Goal: Transaction & Acquisition: Purchase product/service

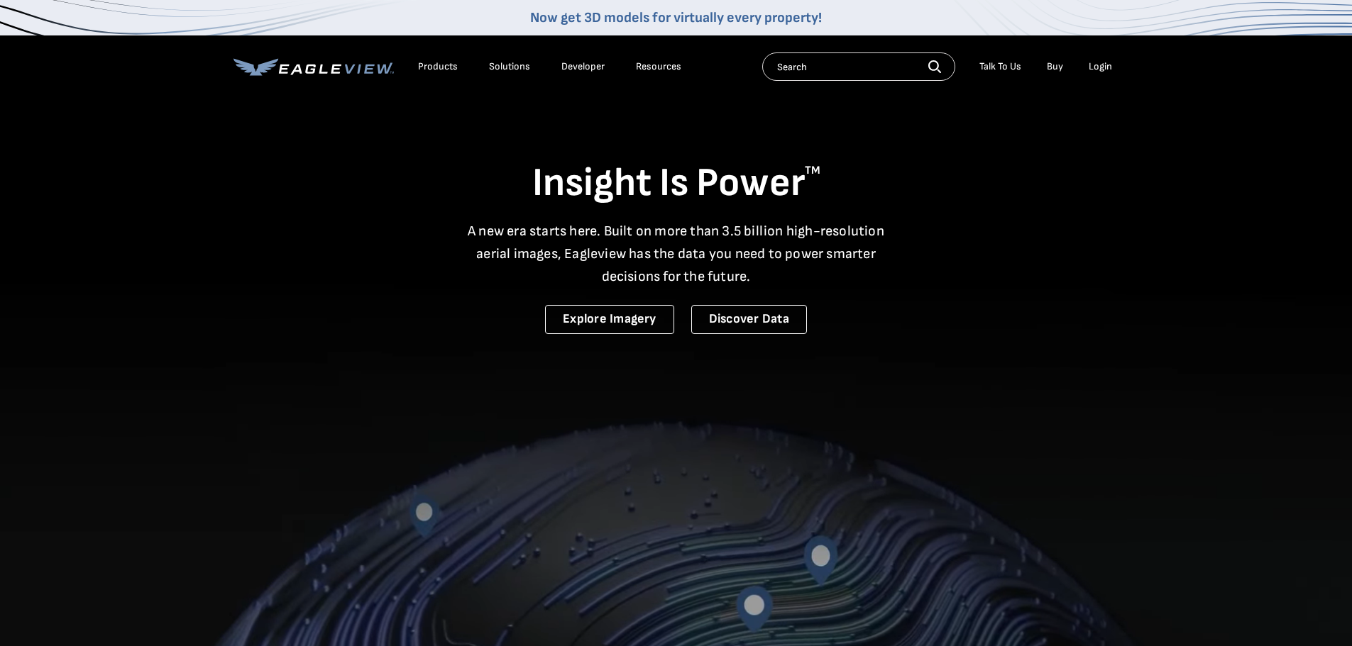
click at [1096, 65] on div "Login" at bounding box center [1099, 66] width 23 height 13
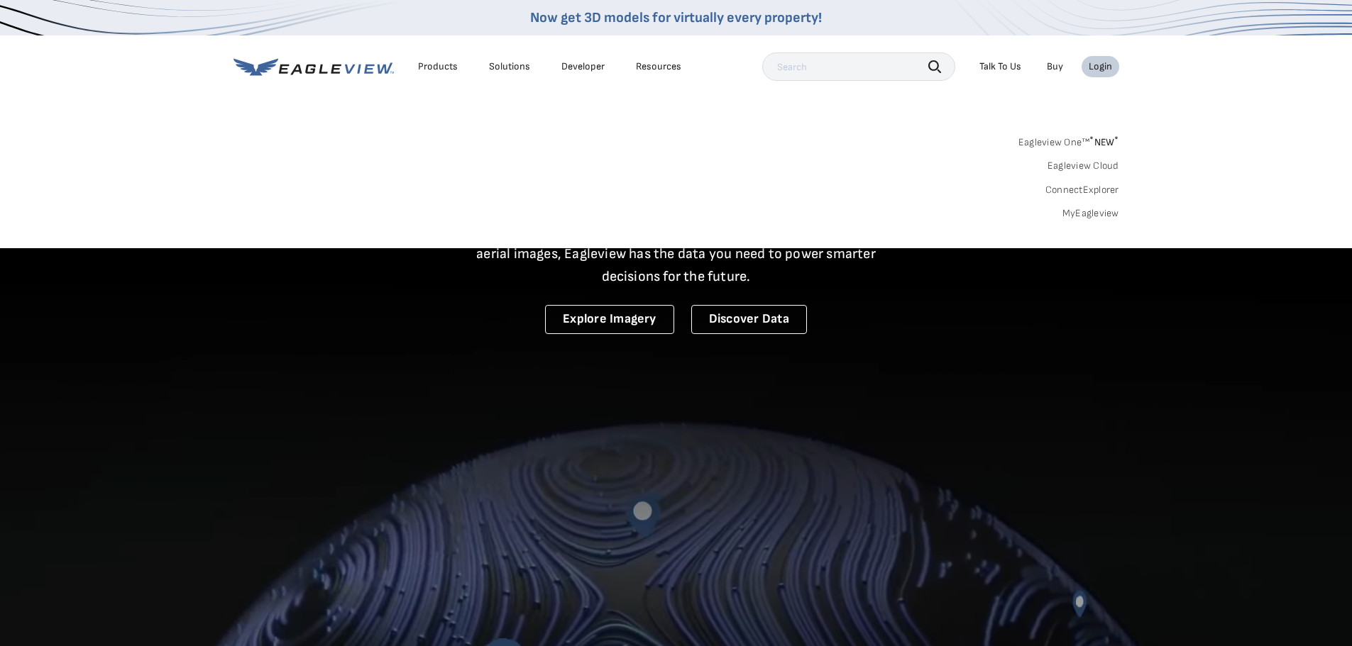
click at [1098, 65] on div "Login" at bounding box center [1099, 66] width 23 height 13
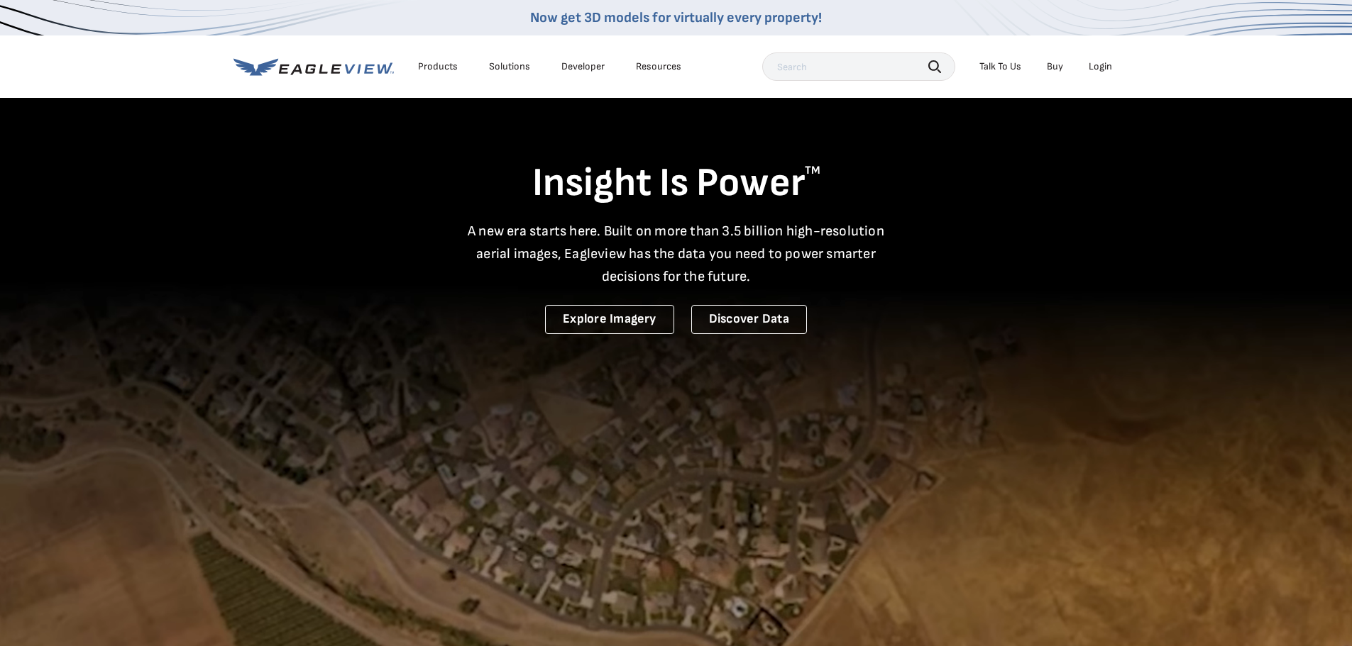
click at [1108, 70] on div "Login" at bounding box center [1099, 66] width 23 height 13
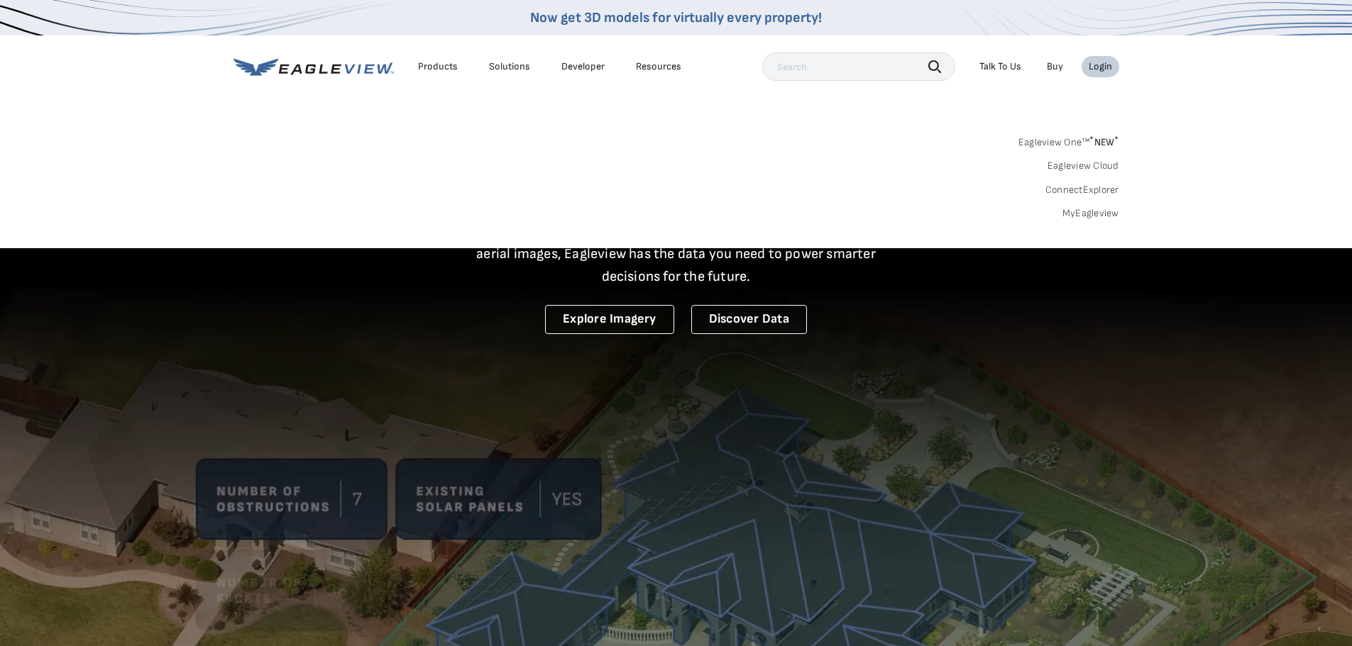
click at [1096, 211] on link "MyEagleview" at bounding box center [1090, 213] width 57 height 13
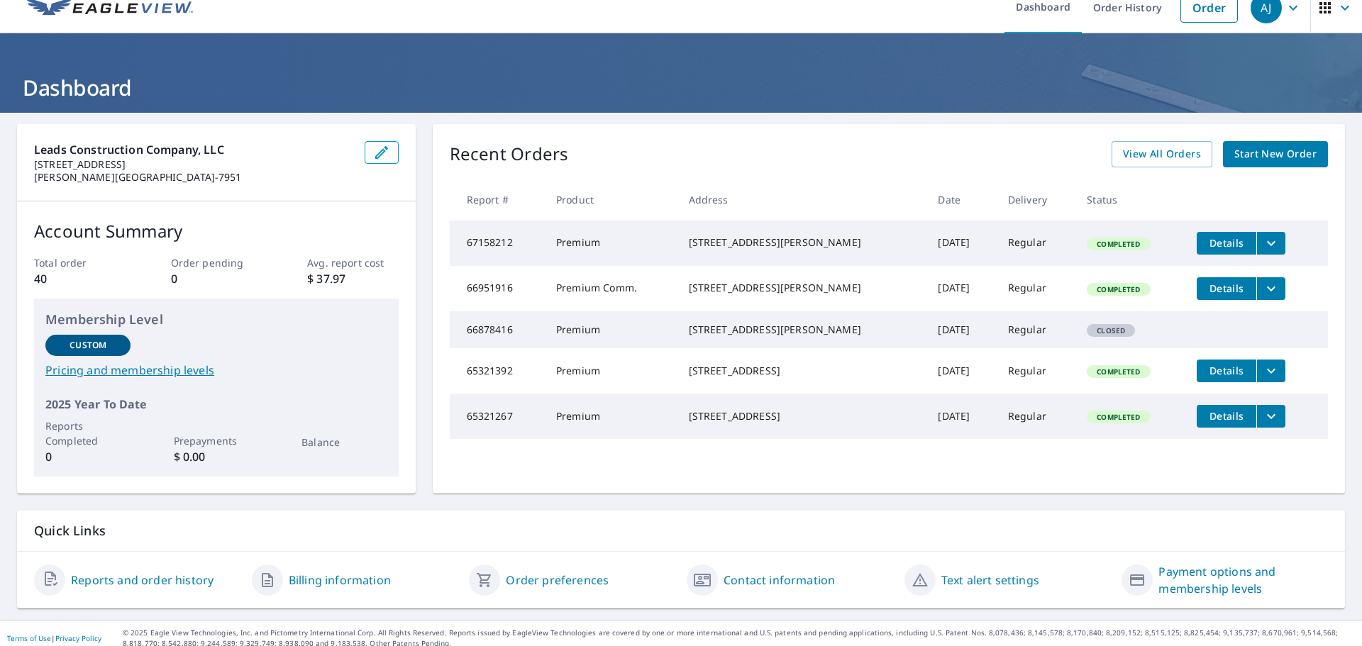
scroll to position [28, 0]
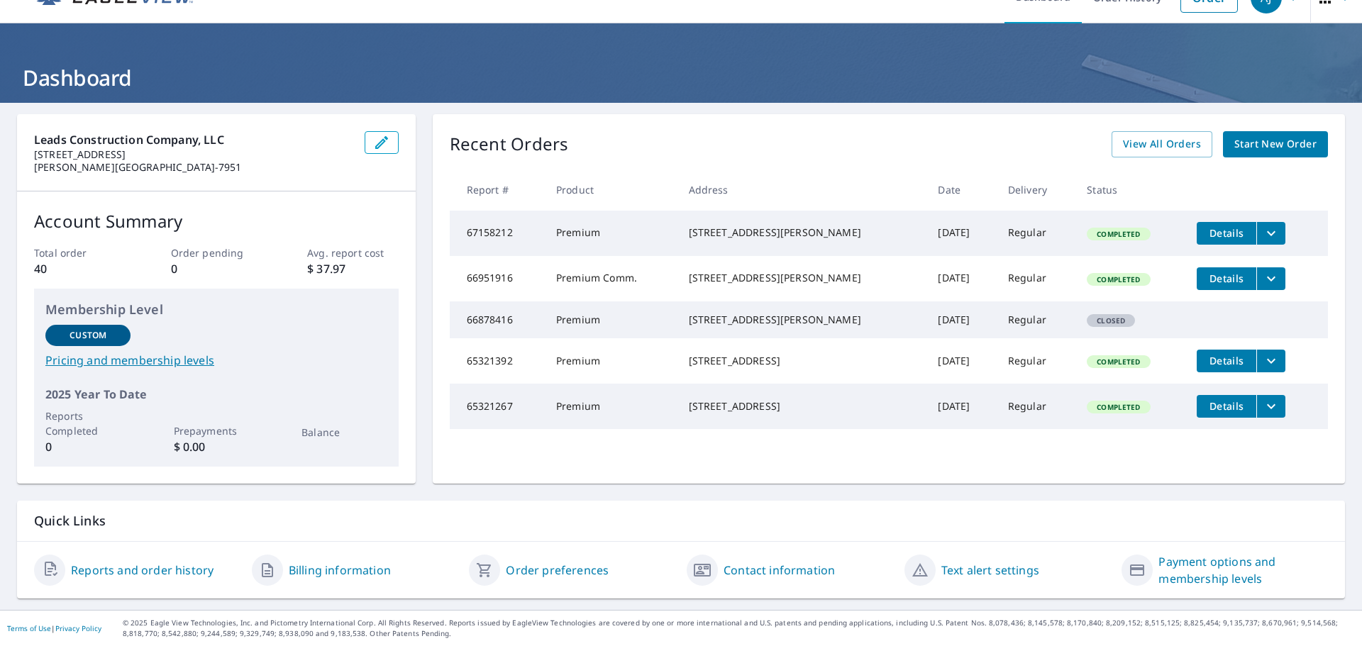
click at [297, 571] on link "Billing information" at bounding box center [340, 570] width 102 height 17
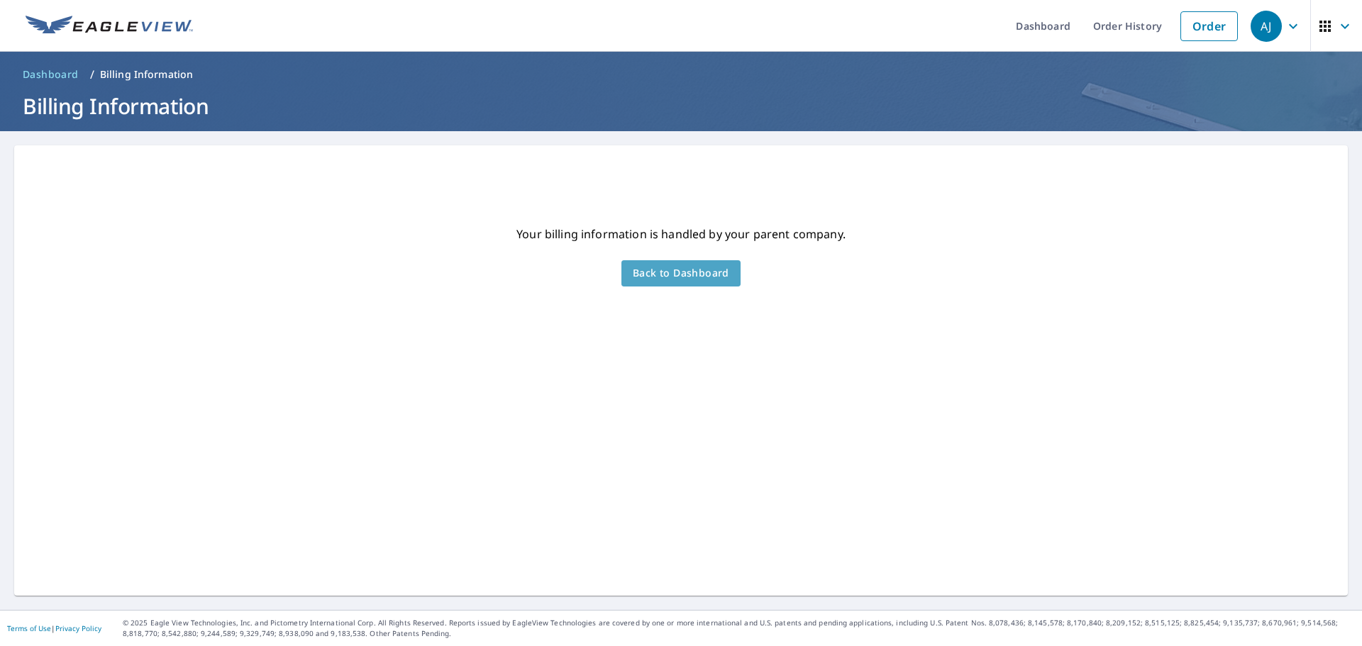
click at [683, 278] on span "Back to Dashboard" at bounding box center [681, 274] width 97 height 18
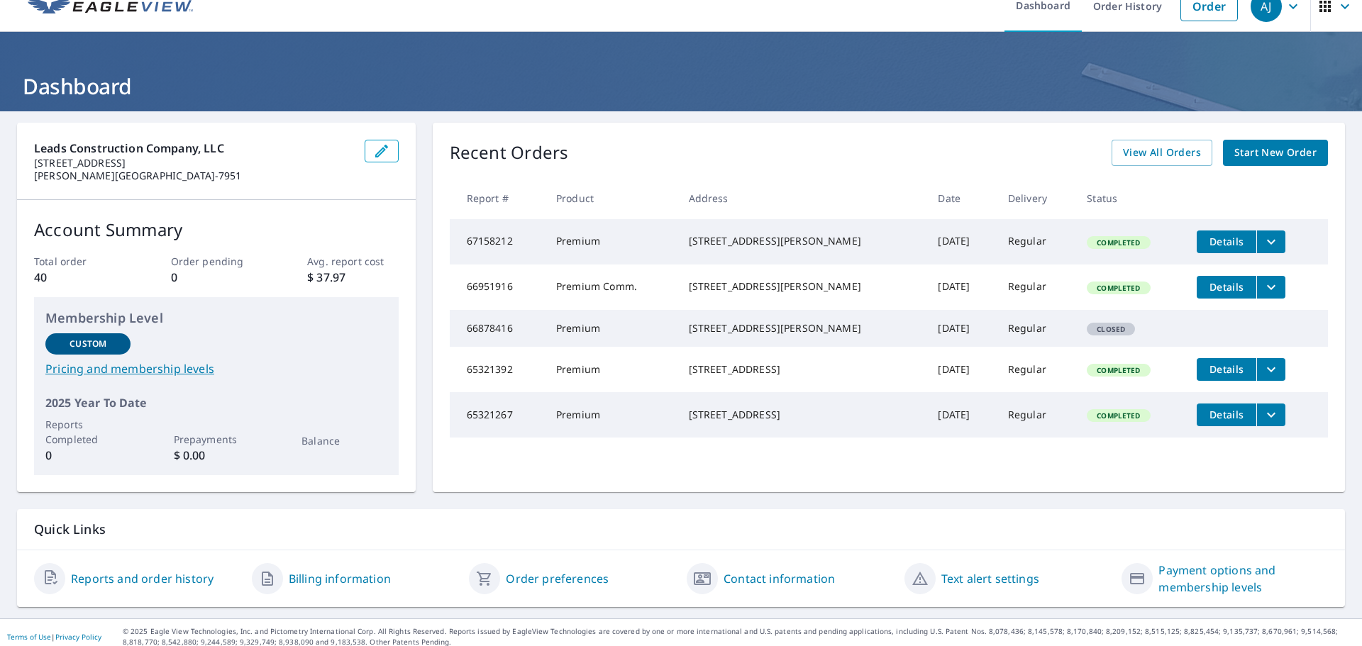
scroll to position [28, 0]
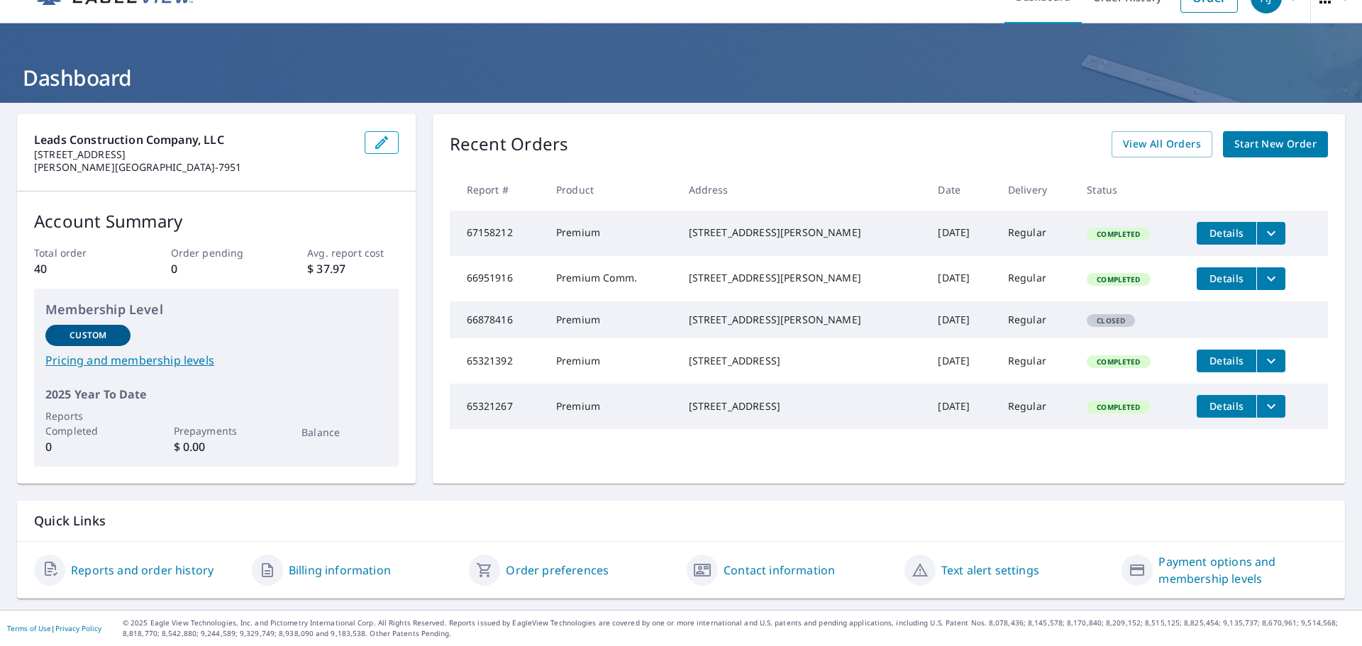
click at [867, 517] on p "Quick Links" at bounding box center [681, 521] width 1294 height 18
click at [1186, 564] on link "Payment options and membership levels" at bounding box center [1244, 570] width 170 height 34
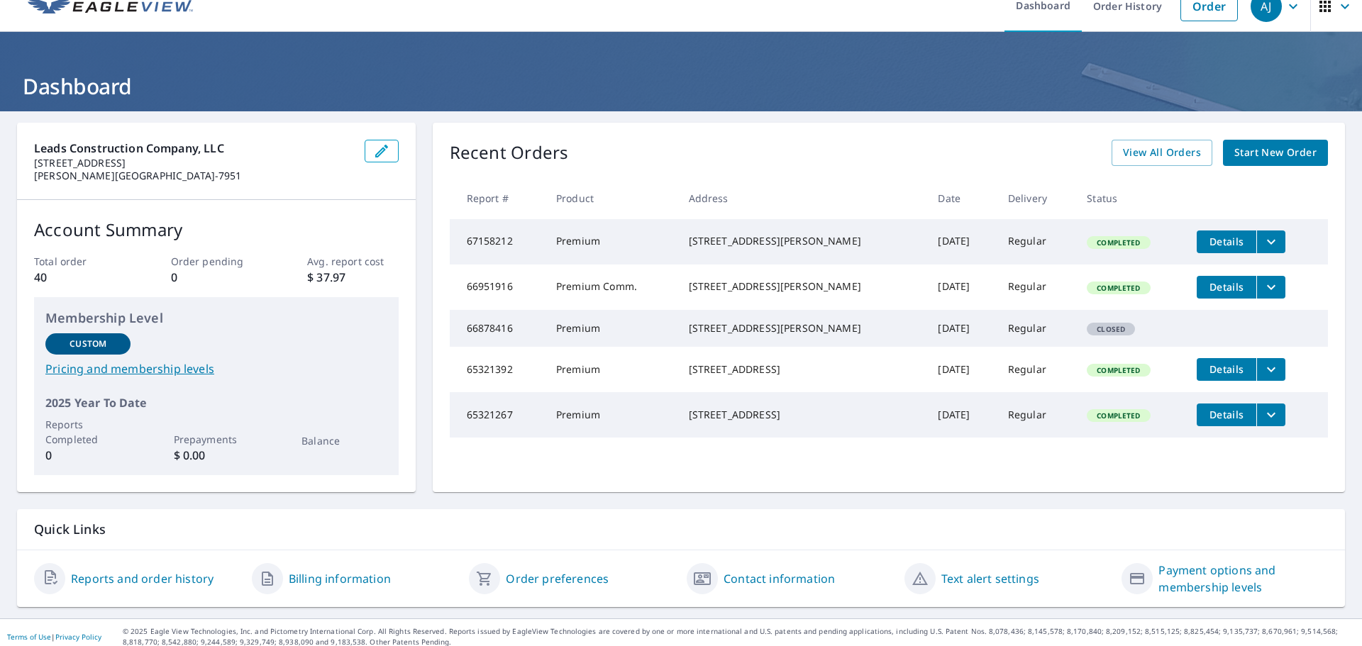
scroll to position [28, 0]
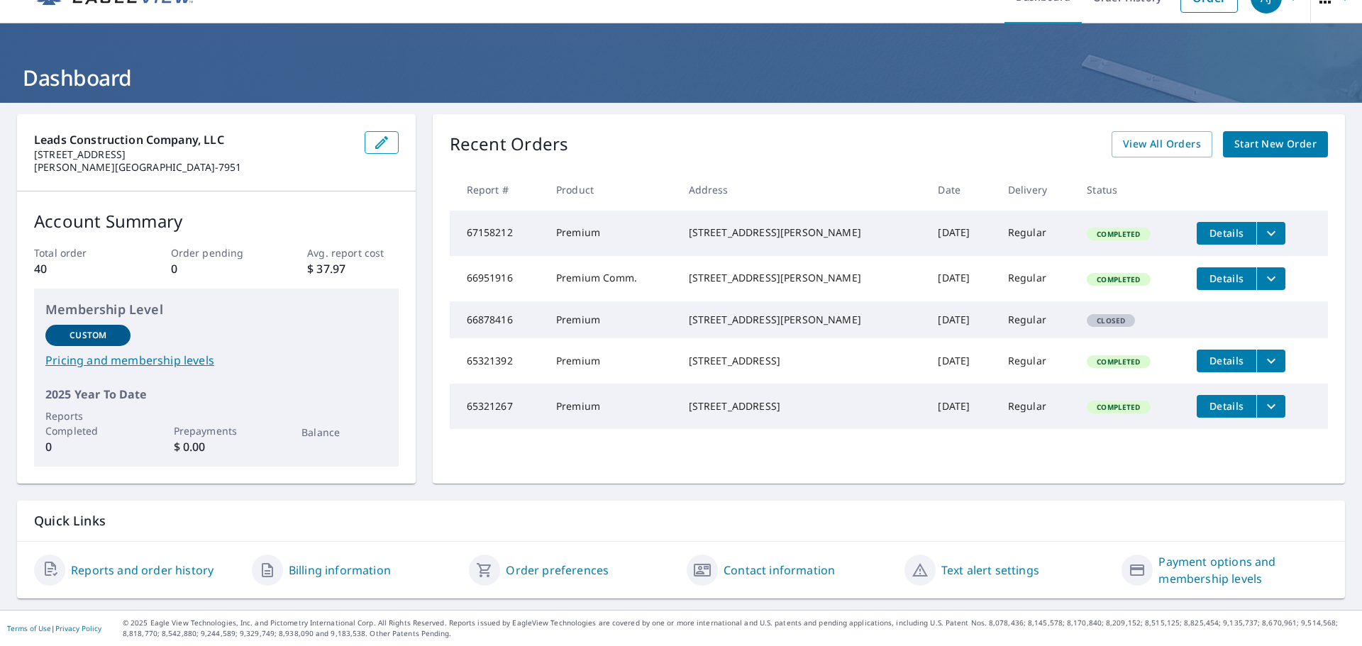
click at [151, 573] on link "Reports and order history" at bounding box center [142, 570] width 143 height 17
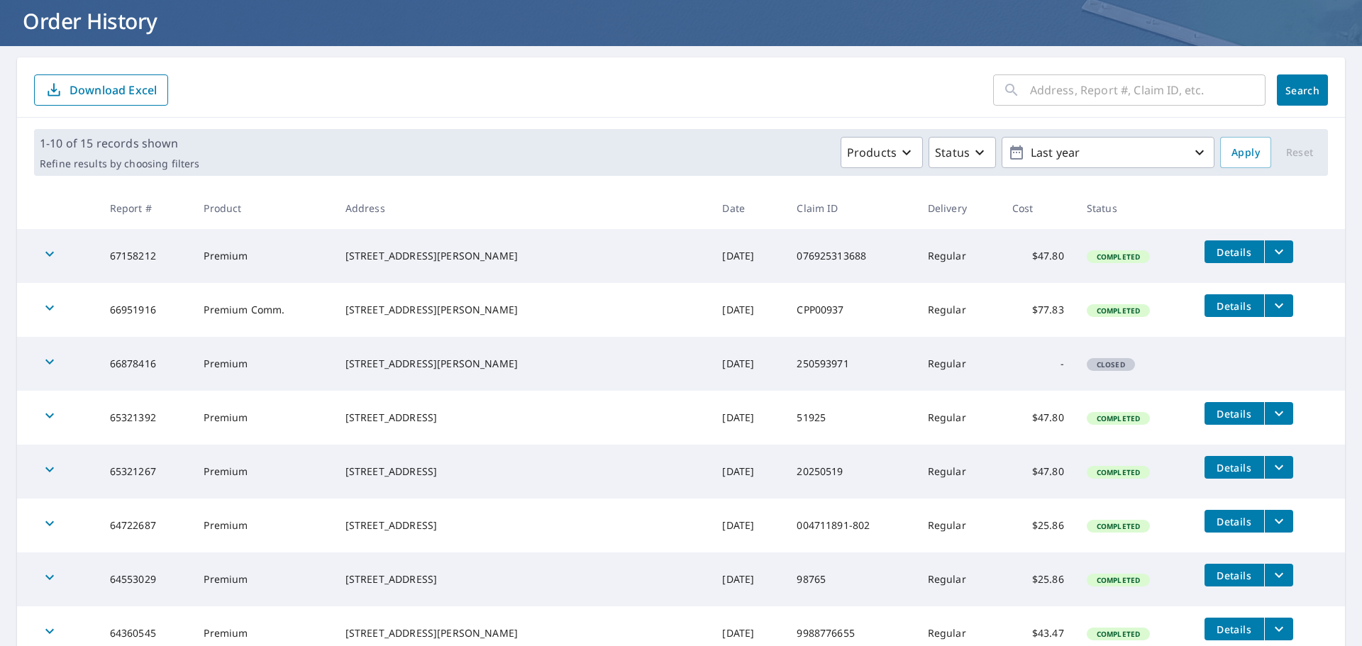
scroll to position [71, 0]
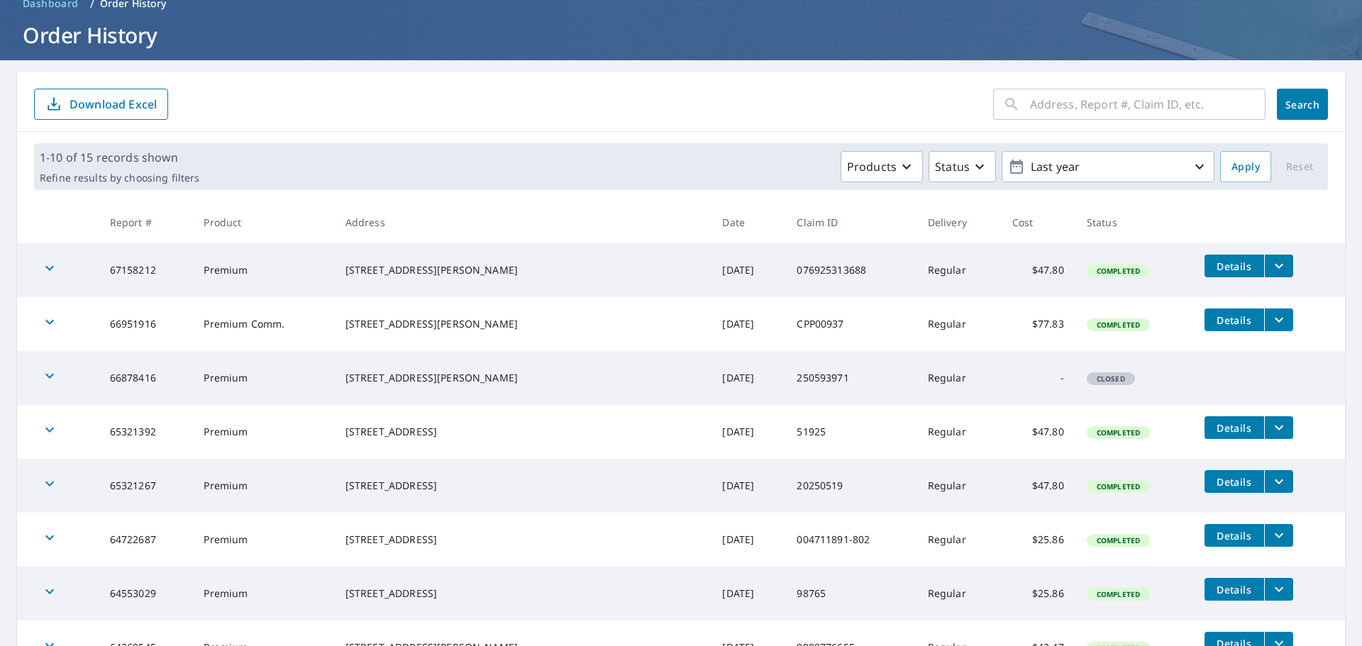
click at [1194, 371] on td at bounding box center [1269, 362] width 152 height 23
click at [1271, 314] on icon "filesDropdownBtn-66951916" at bounding box center [1279, 320] width 17 height 17
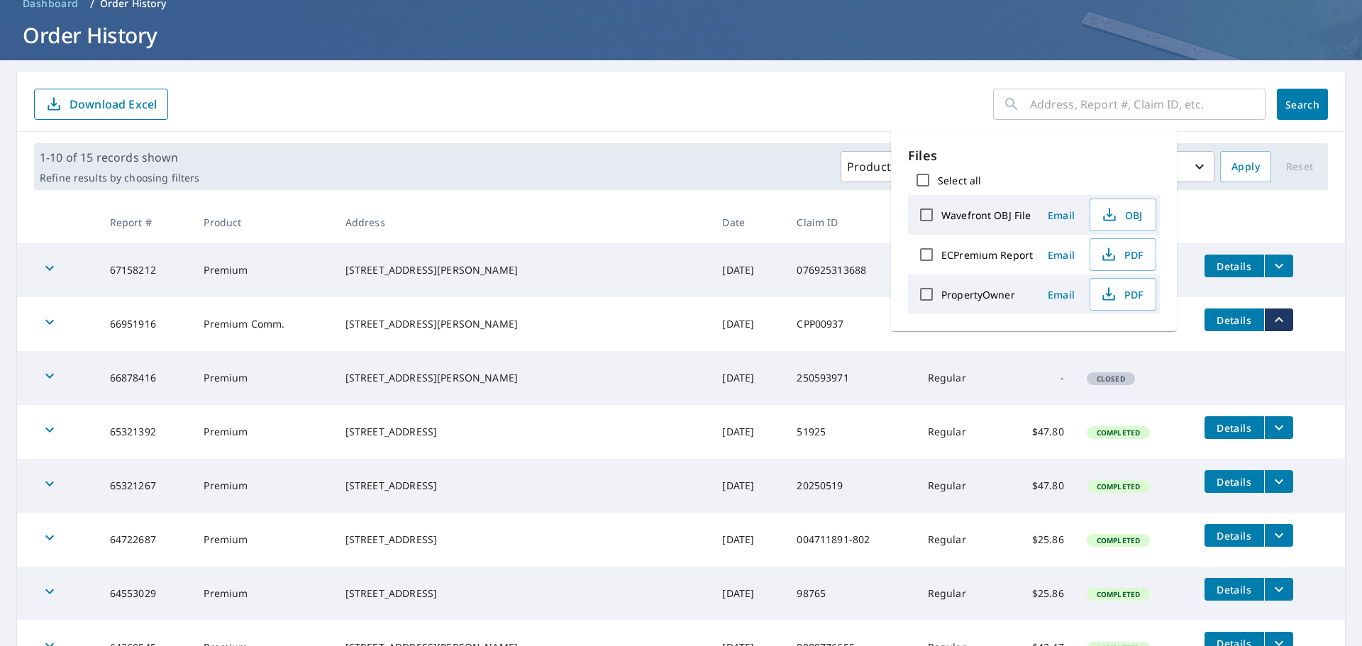
click at [1230, 368] on td at bounding box center [1269, 362] width 152 height 23
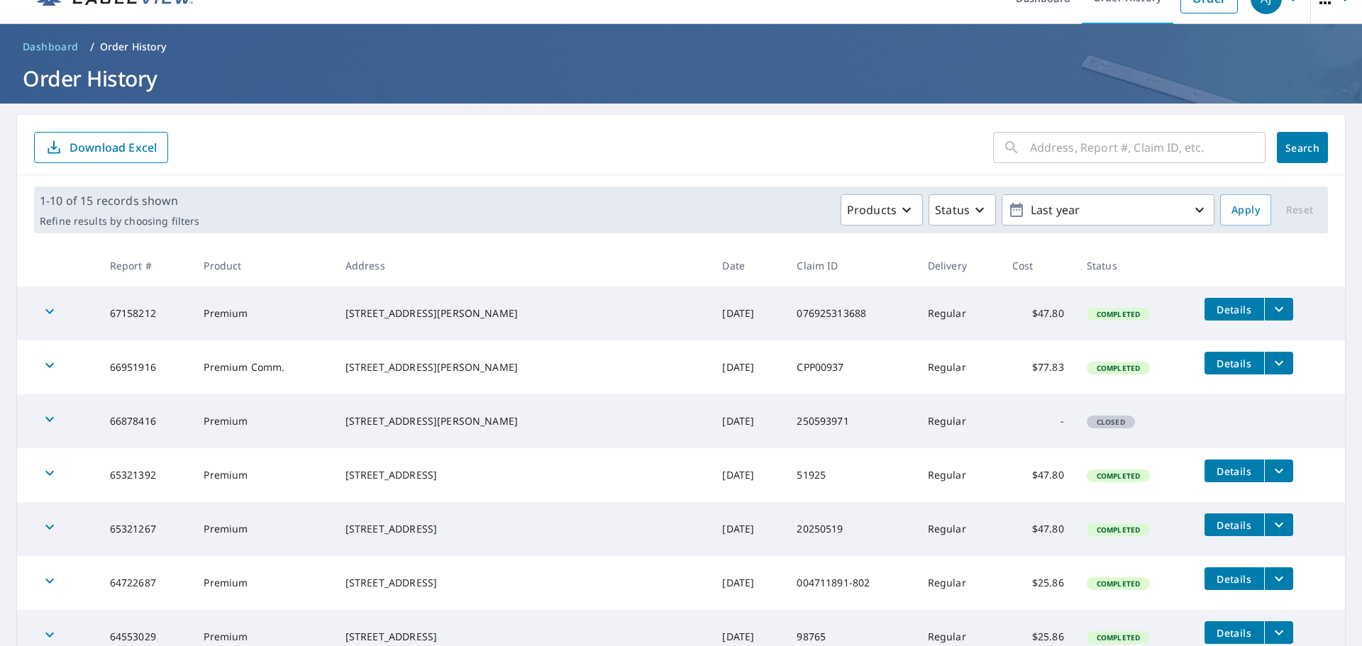
scroll to position [0, 0]
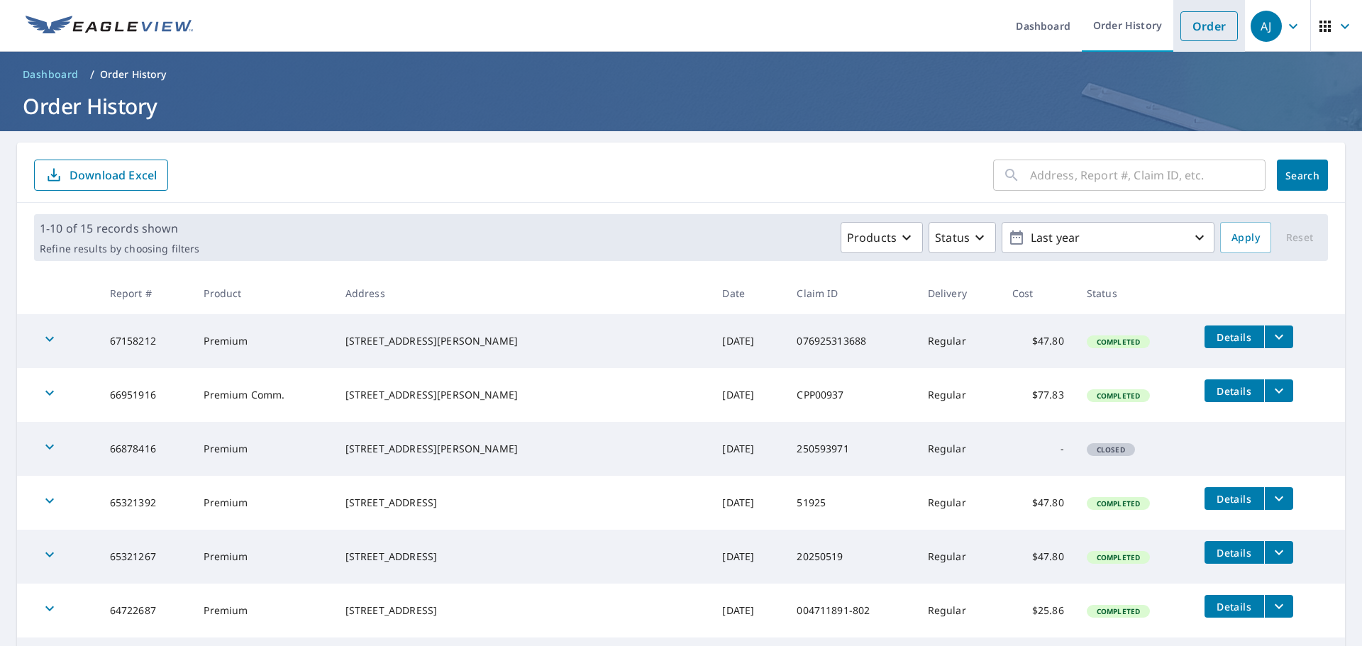
click at [1181, 27] on link "Order" at bounding box center [1209, 26] width 57 height 30
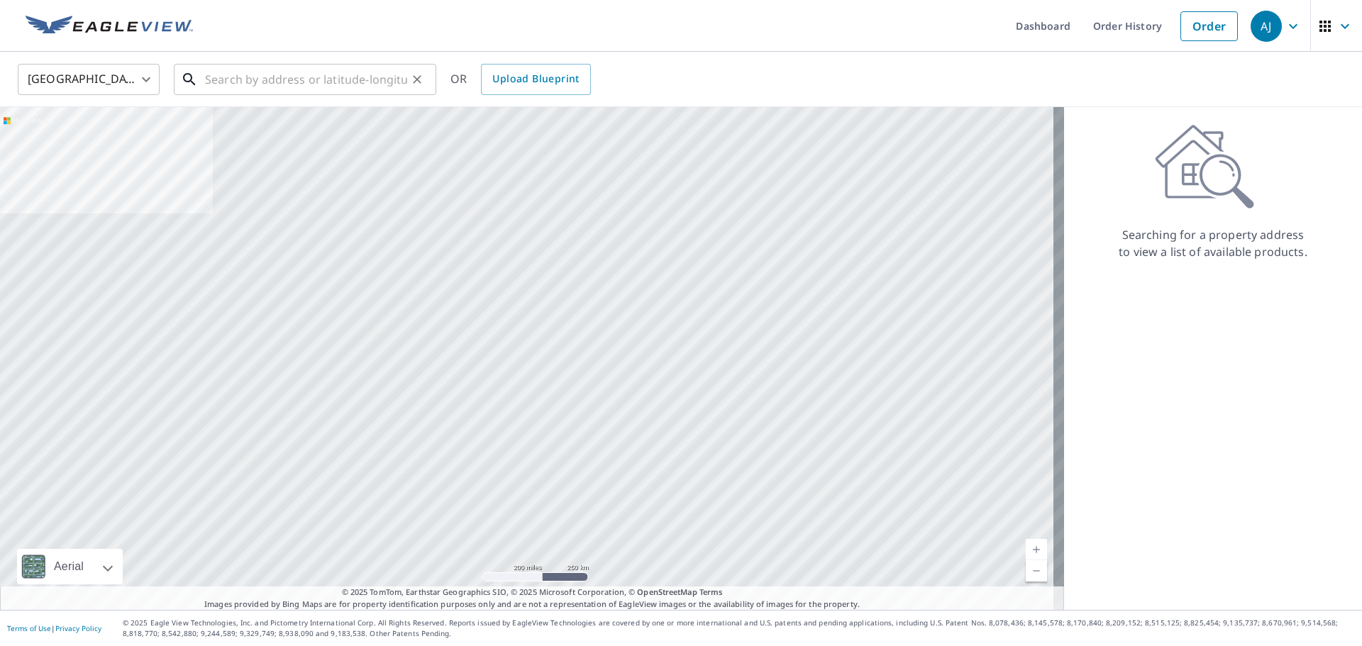
click at [312, 87] on input "text" at bounding box center [306, 80] width 202 height 40
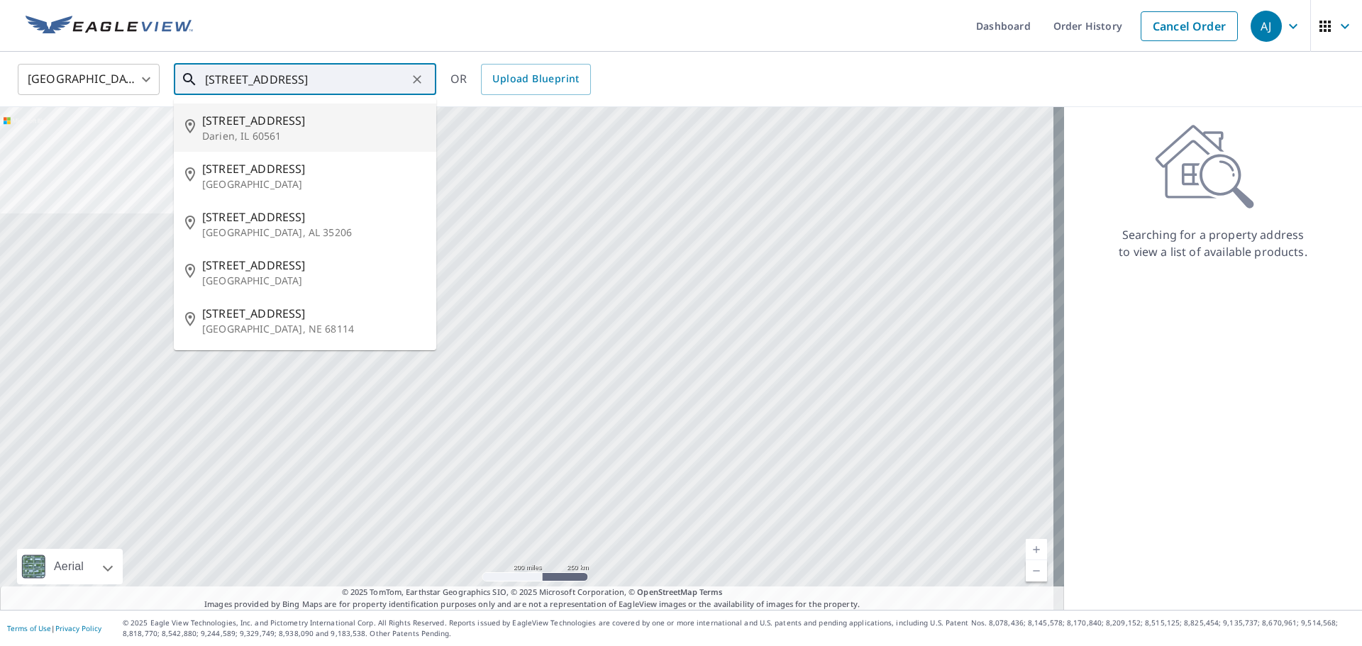
click at [233, 133] on p "Darien, IL 60561" at bounding box center [313, 136] width 223 height 14
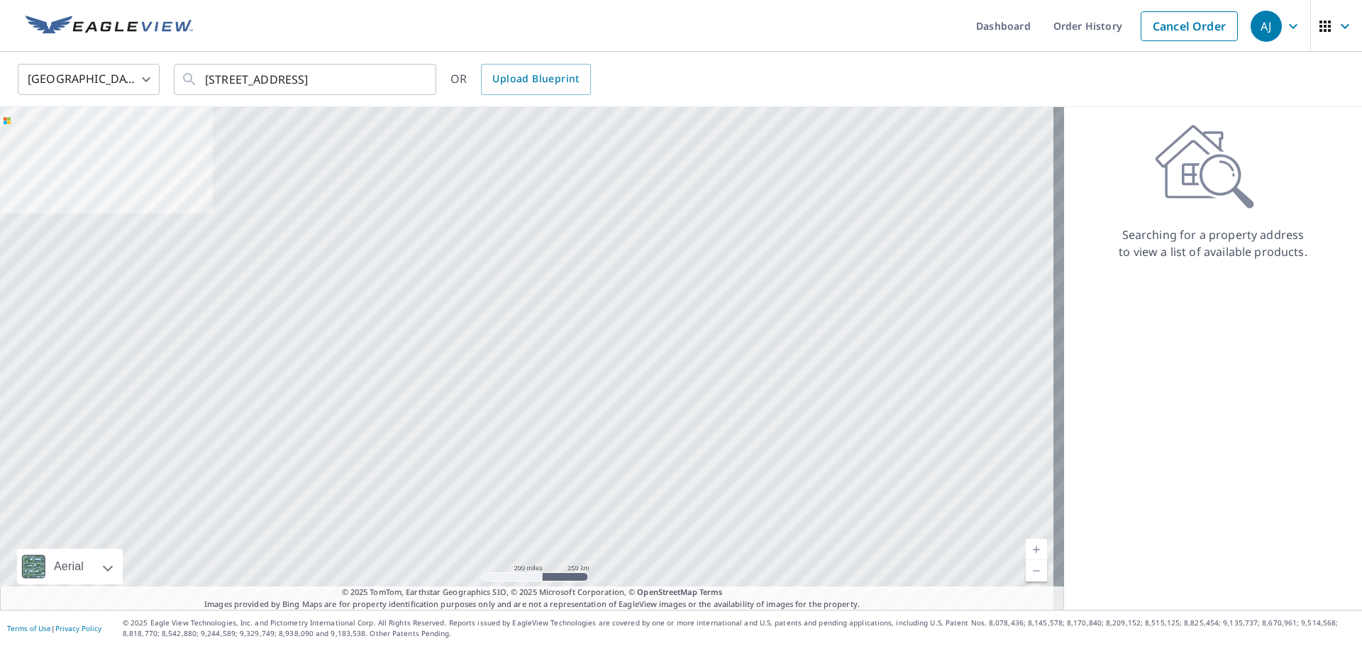
type input "[STREET_ADDRESS]"
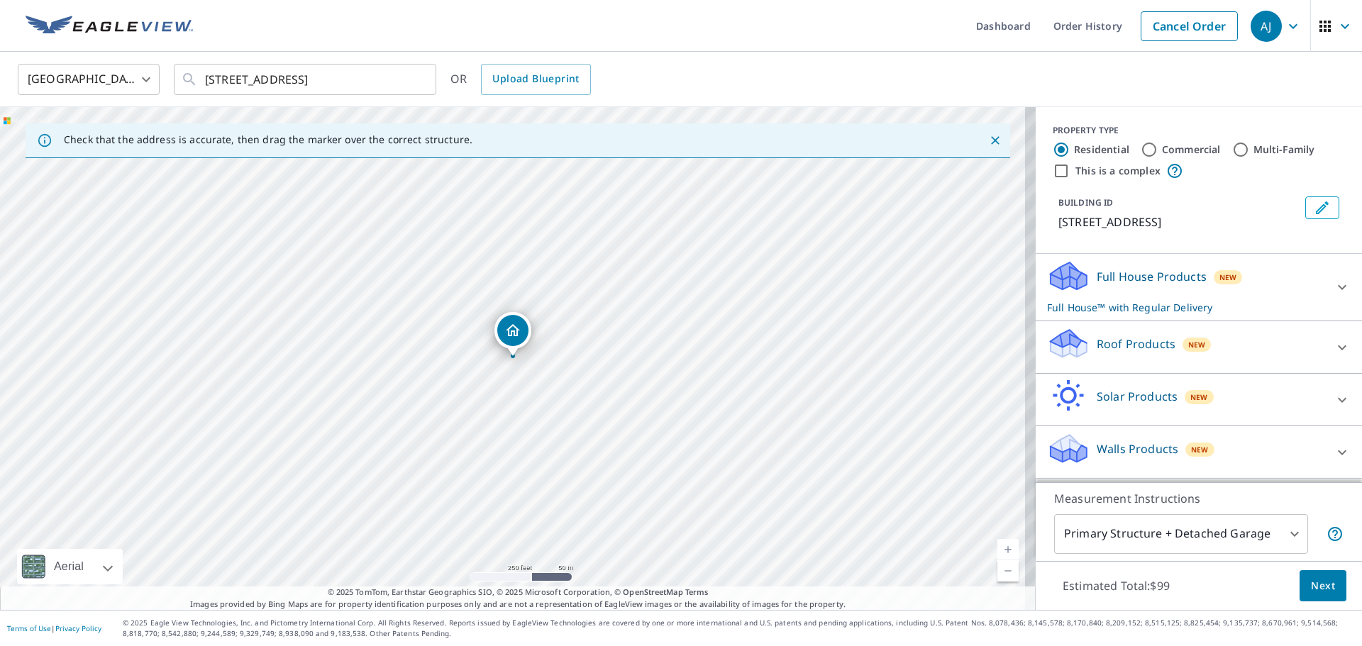
click at [1334, 348] on icon at bounding box center [1342, 347] width 17 height 17
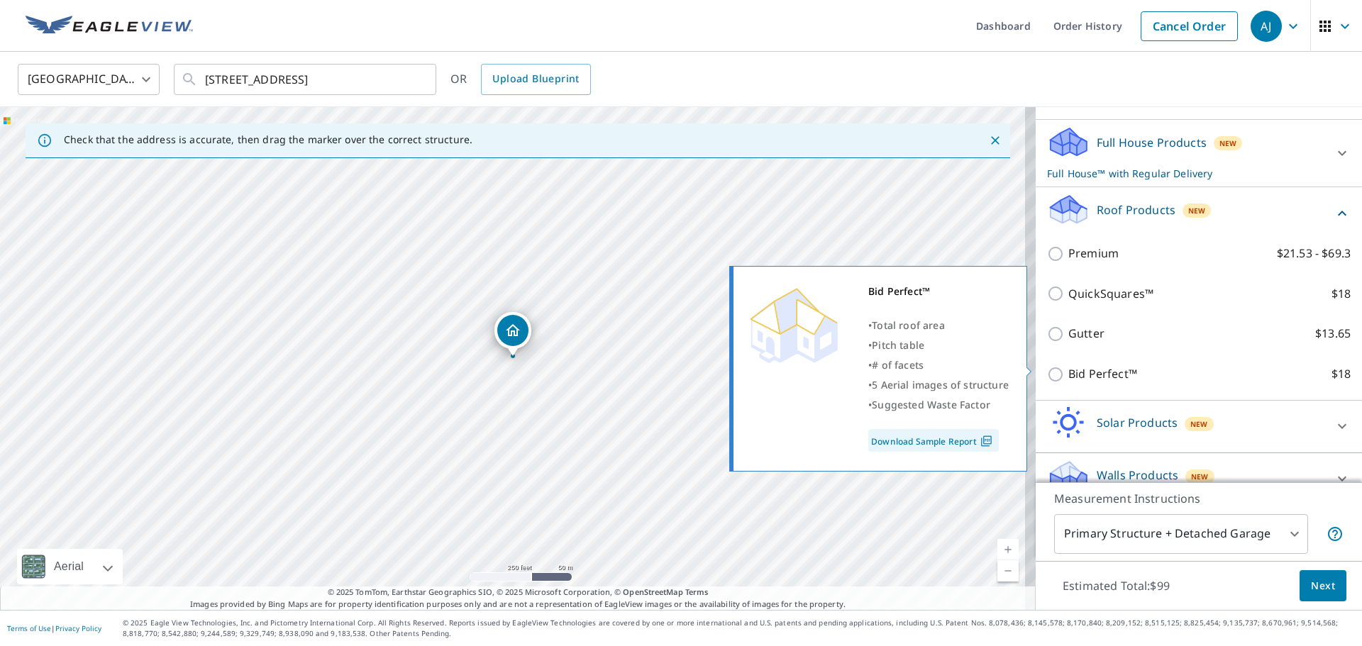
scroll to position [142, 0]
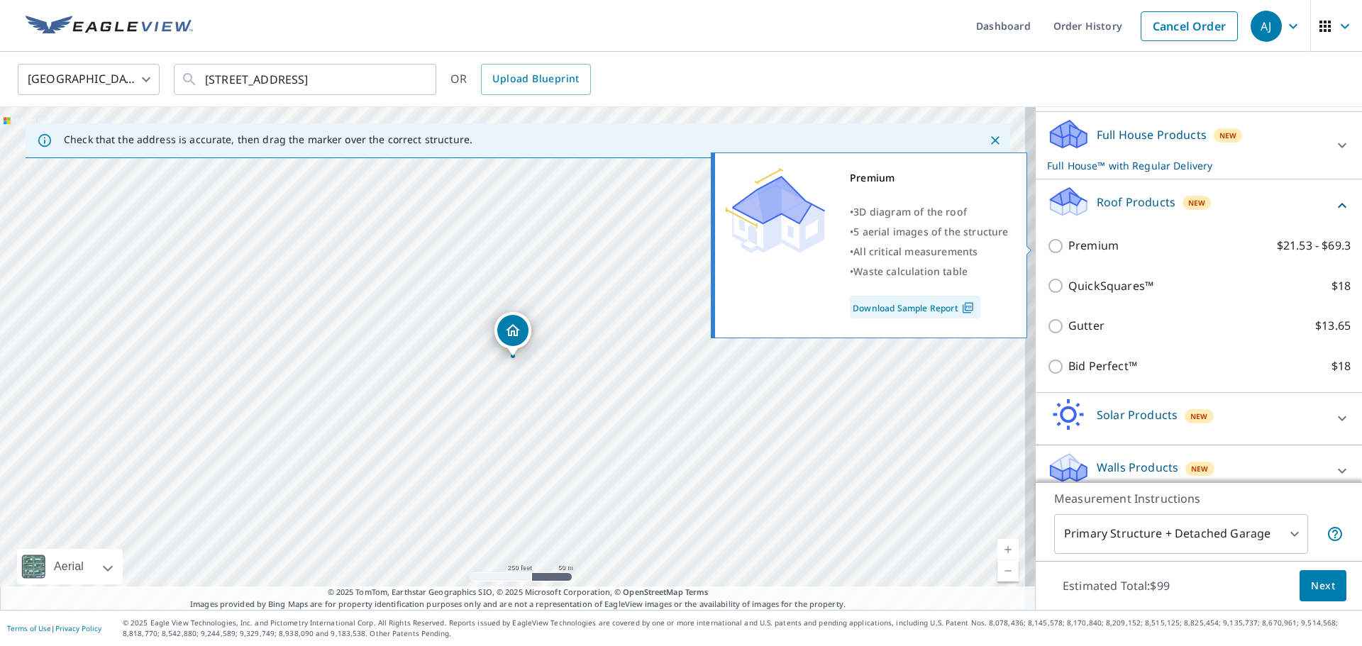
click at [1049, 248] on input "Premium $21.53 - $69.3" at bounding box center [1057, 246] width 21 height 17
checkbox input "true"
checkbox input "false"
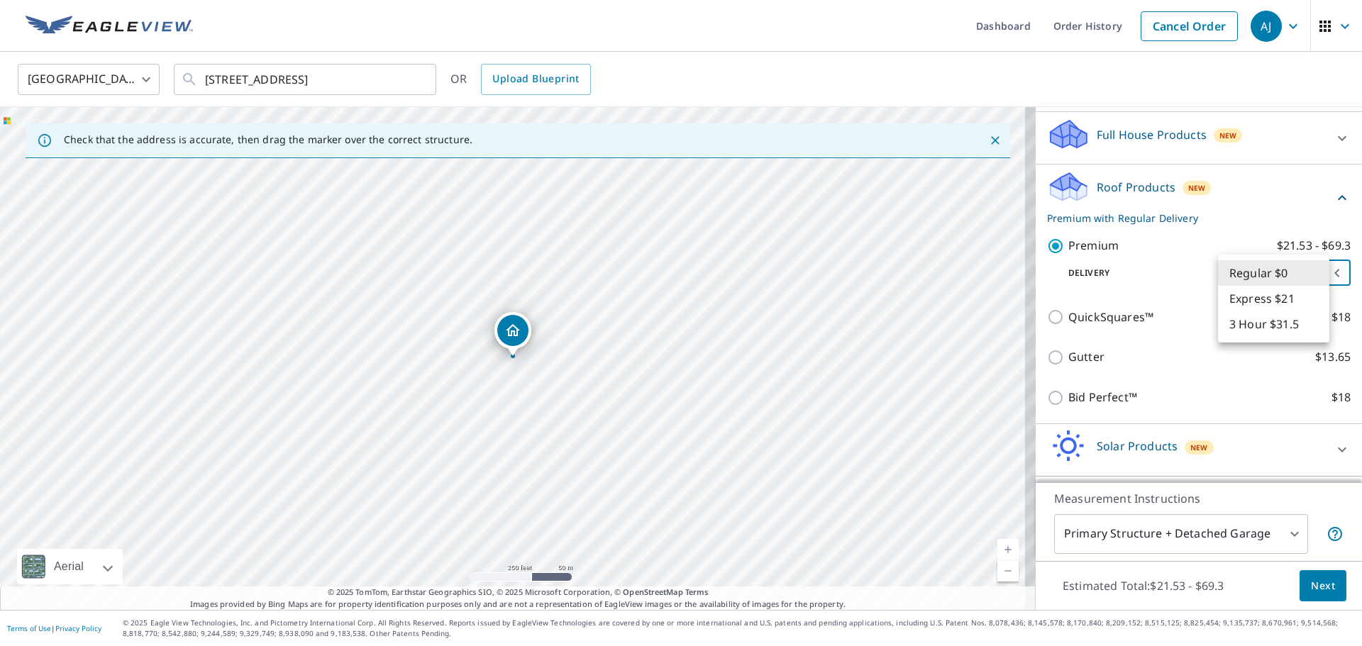
click at [1250, 267] on body "[PERSON_NAME] [PERSON_NAME] Dashboard Order History Cancel Order AJ [GEOGRAPHIC…" at bounding box center [681, 323] width 1362 height 646
click at [1250, 267] on li "Regular $0" at bounding box center [1273, 273] width 111 height 26
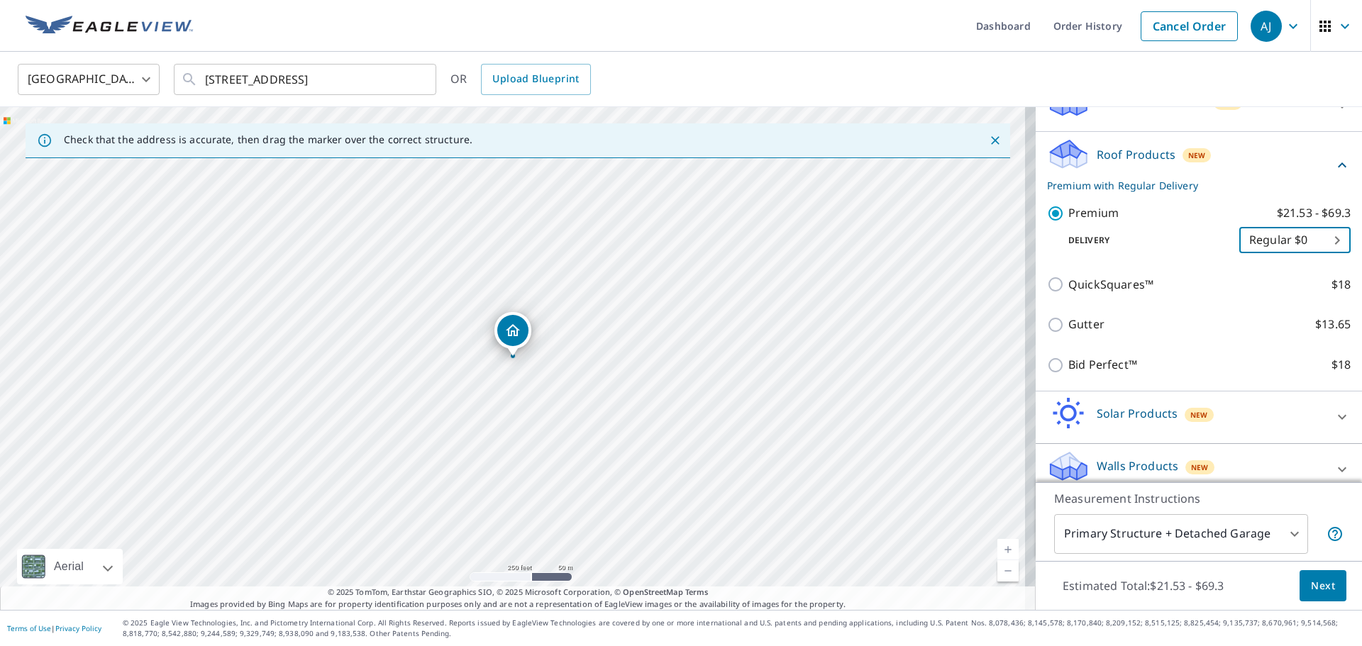
scroll to position [189, 0]
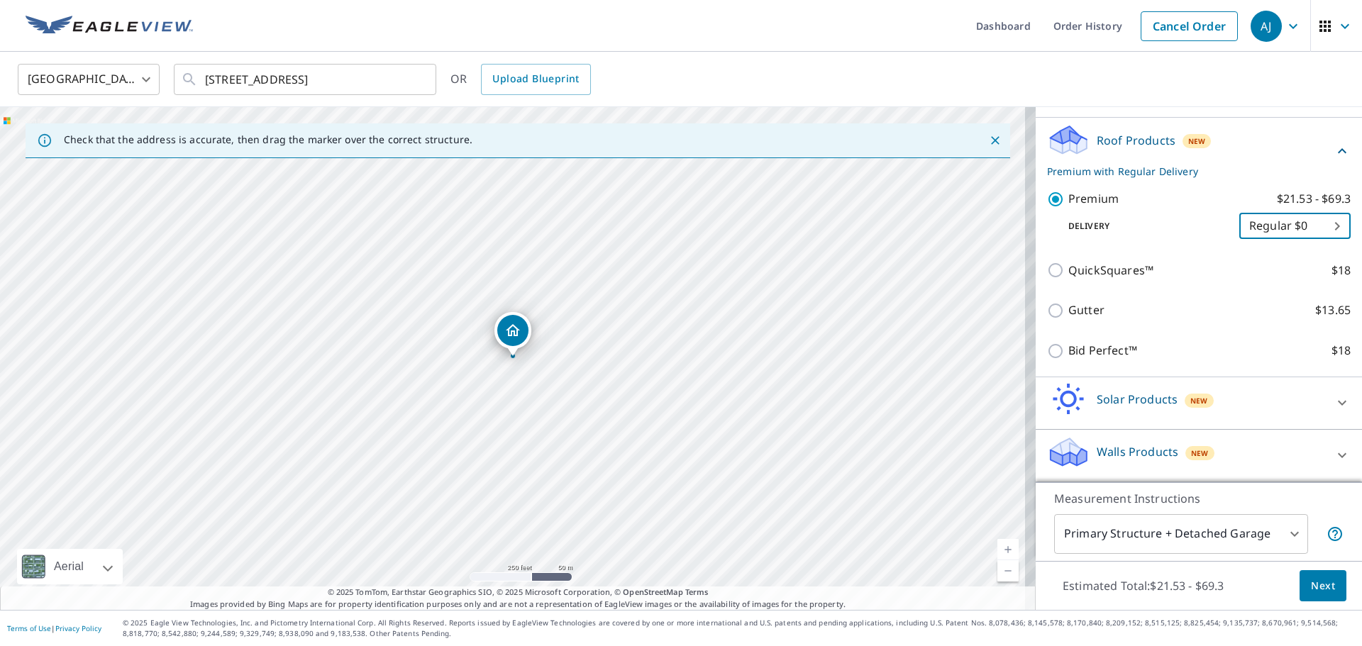
click at [1317, 590] on span "Next" at bounding box center [1323, 587] width 24 height 18
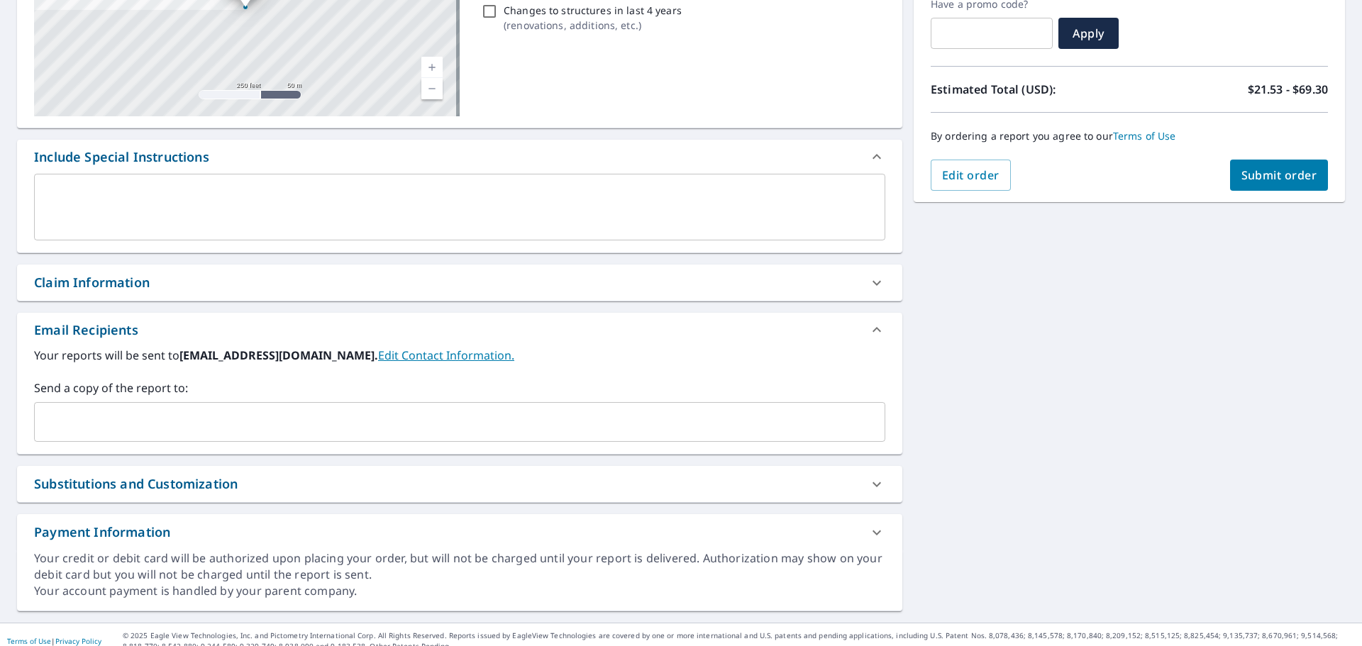
scroll to position [263, 0]
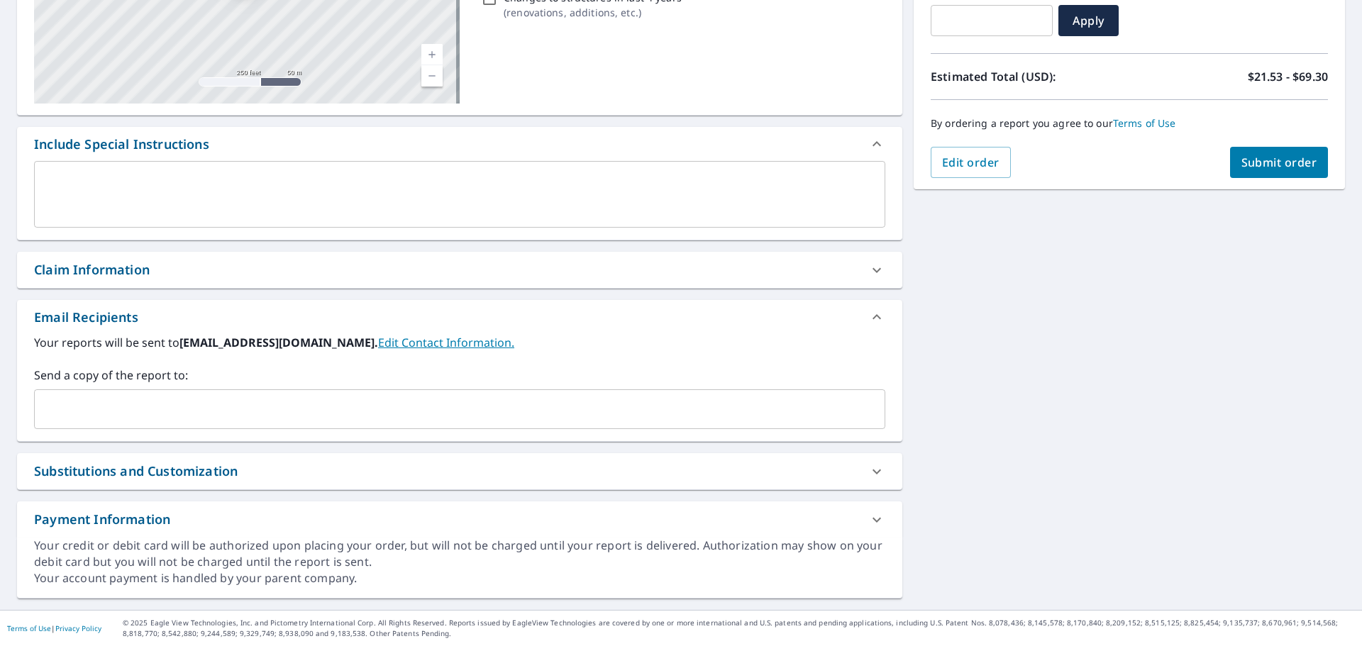
click at [875, 272] on icon at bounding box center [877, 270] width 17 height 17
checkbox input "true"
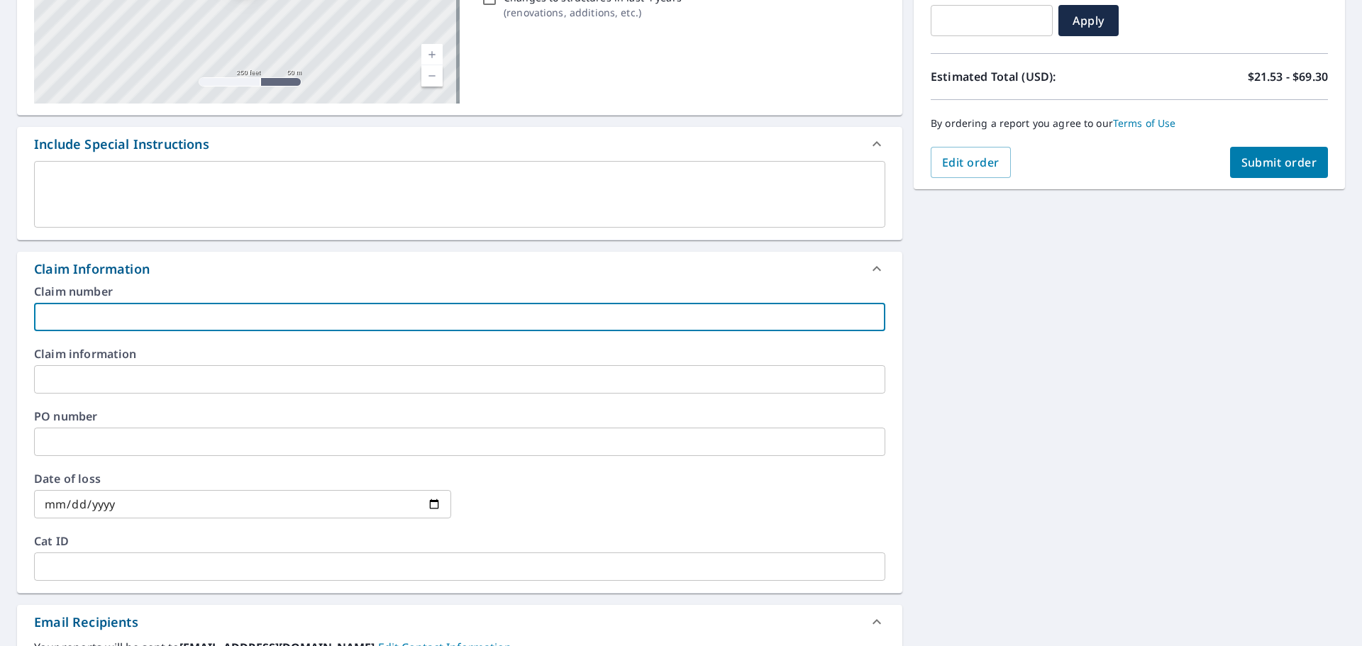
click at [88, 317] on input "text" at bounding box center [459, 317] width 851 height 28
type input "0"
checkbox input "true"
type input "01"
checkbox input "true"
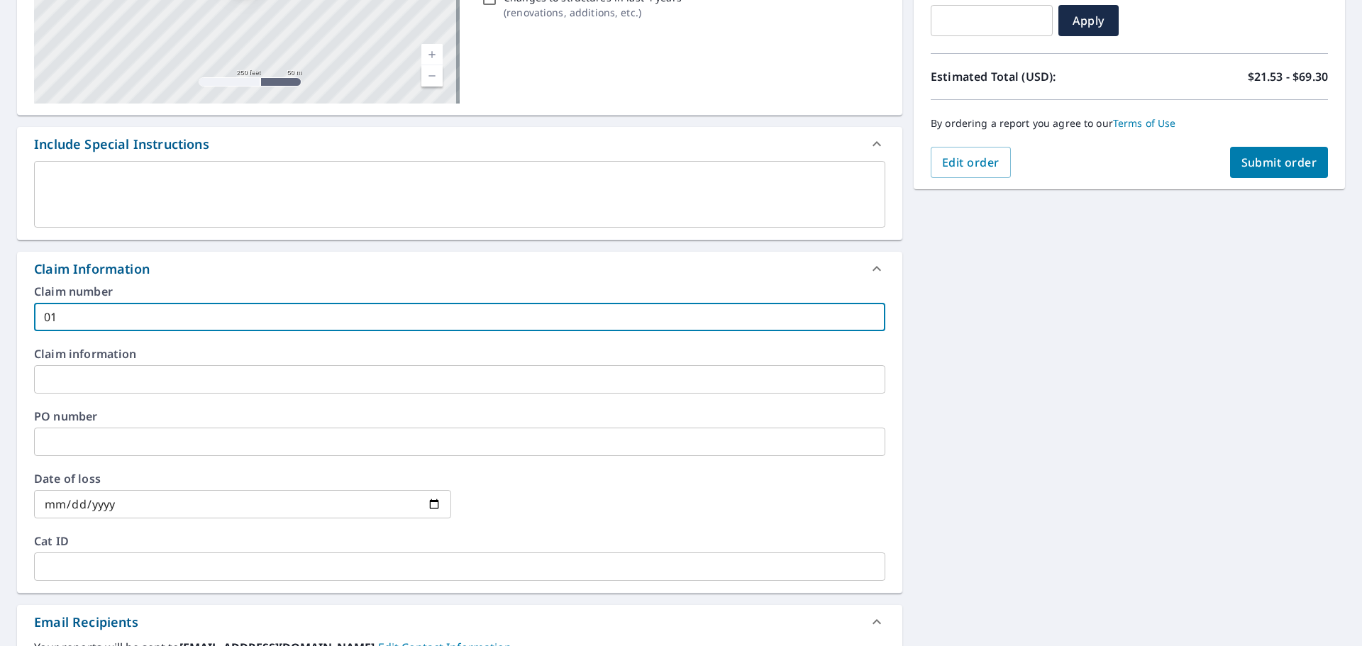
type input "012"
checkbox input "true"
type input "0123"
checkbox input "true"
type input "01230"
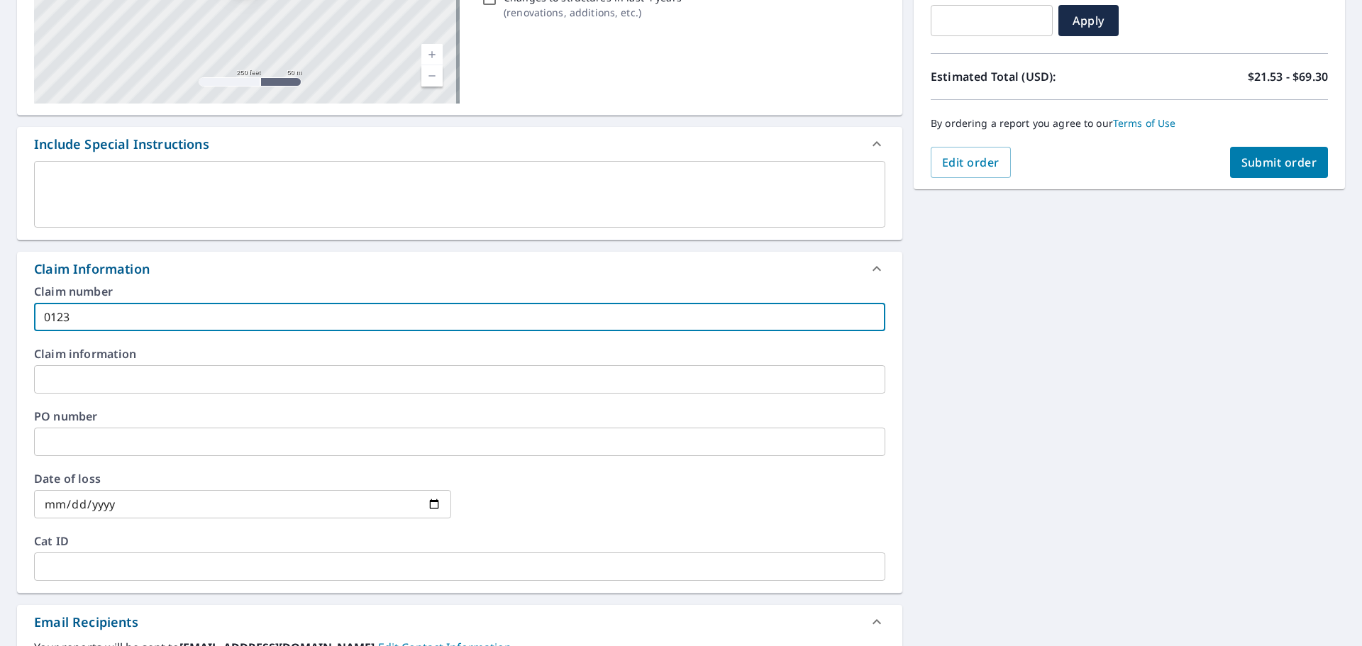
checkbox input "true"
type input "0123"
checkbox input "true"
type input "01234"
checkbox input "true"
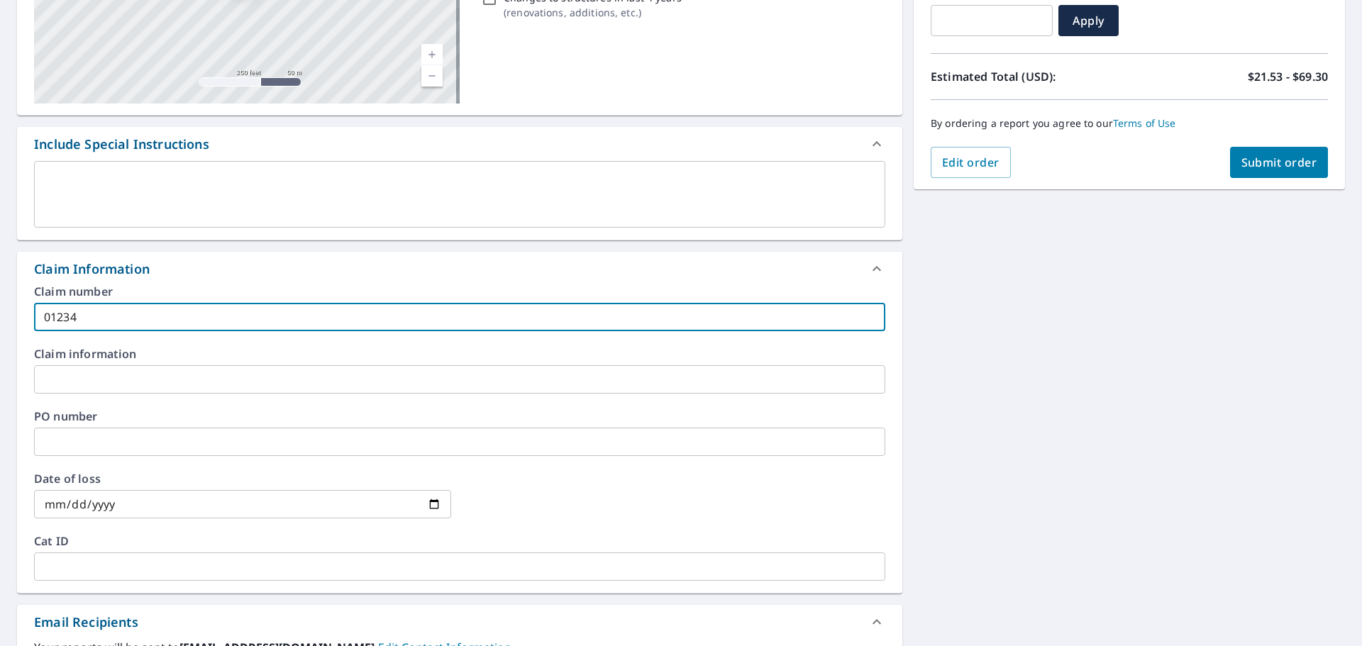
type input "012345"
checkbox input "true"
type input "0123456"
checkbox input "true"
type input "01234567"
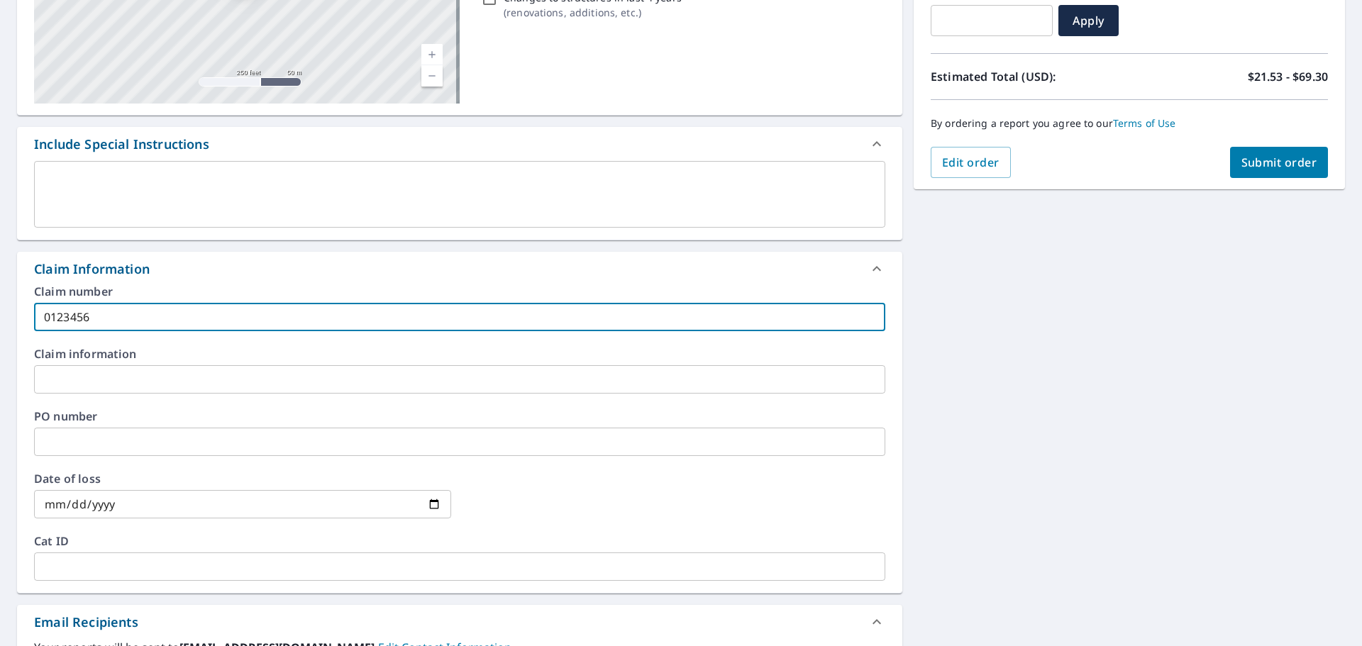
checkbox input "true"
type input "01234567"
click at [49, 440] on input "text" at bounding box center [459, 442] width 851 height 28
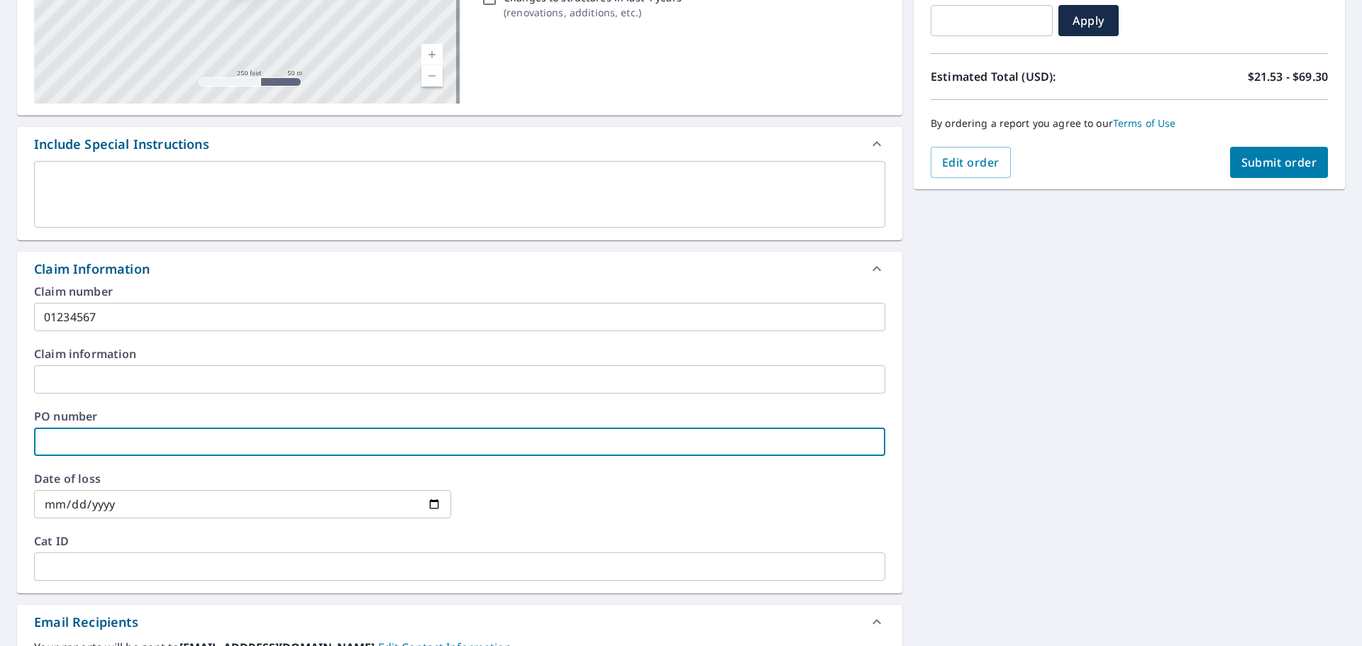
type input "8"
checkbox input "true"
type input "89"
checkbox input "true"
type input "890"
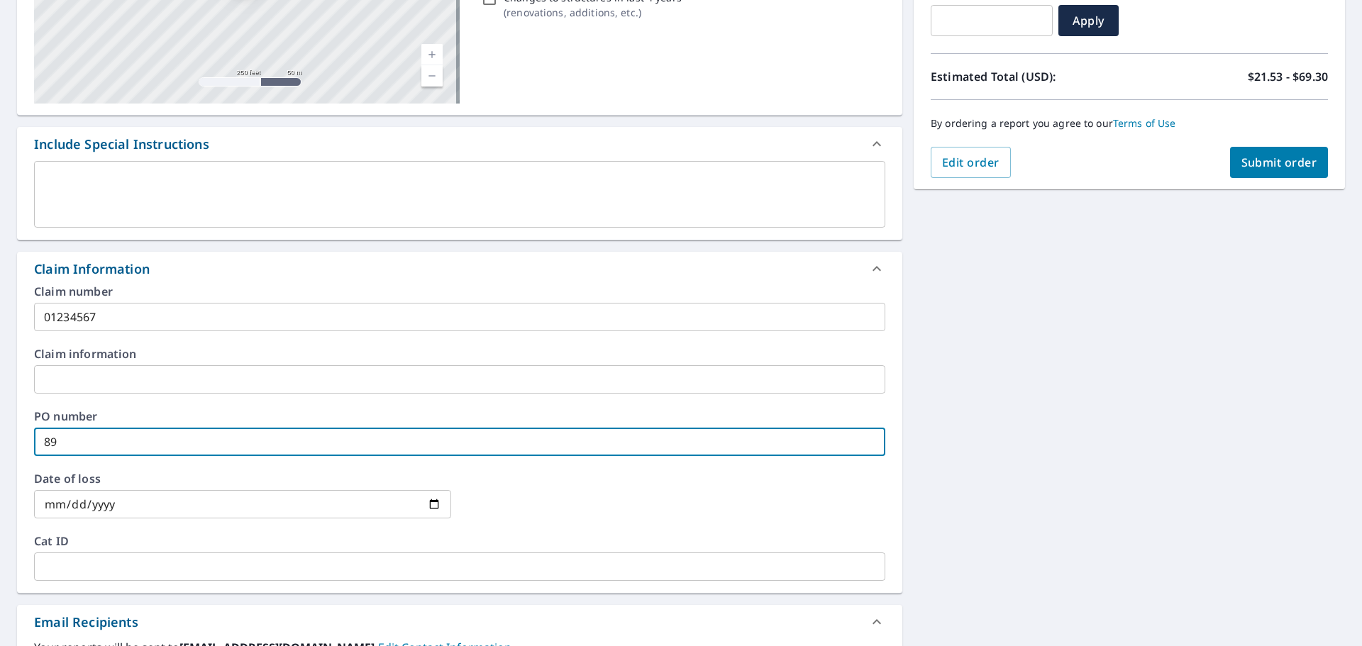
checkbox input "true"
type input "8901"
checkbox input "true"
type input "89012"
checkbox input "true"
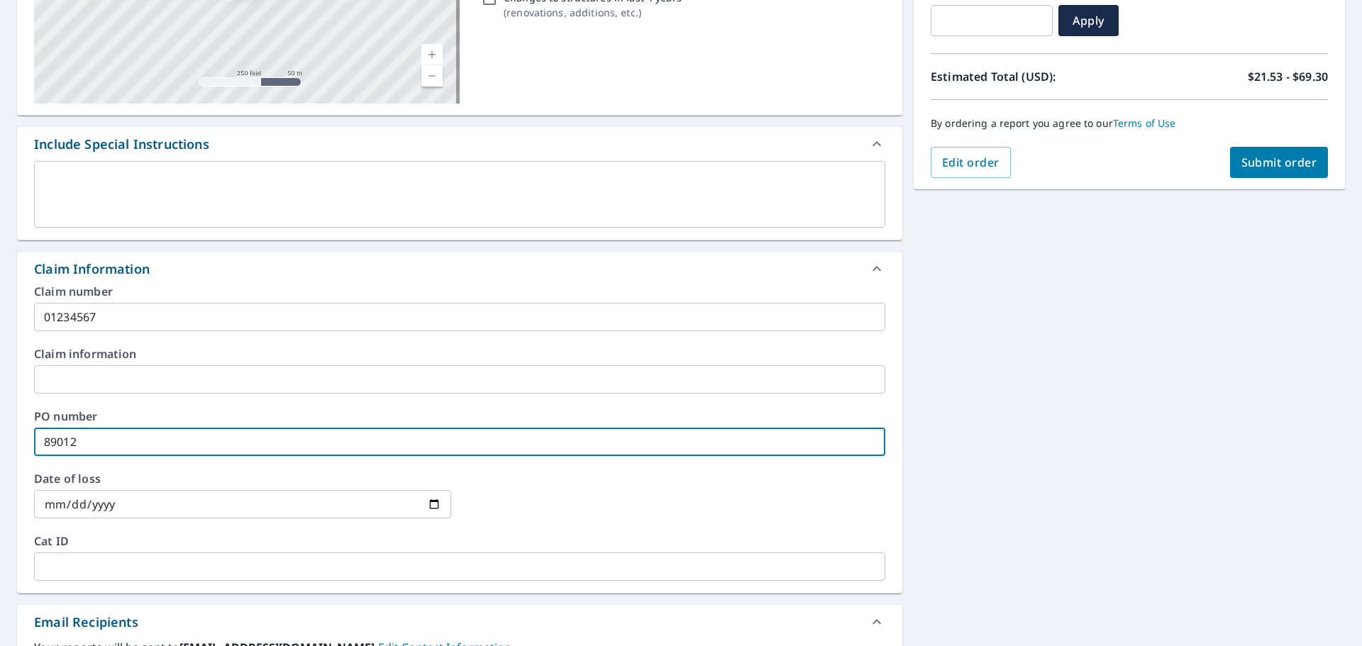
type input "890123"
checkbox input "true"
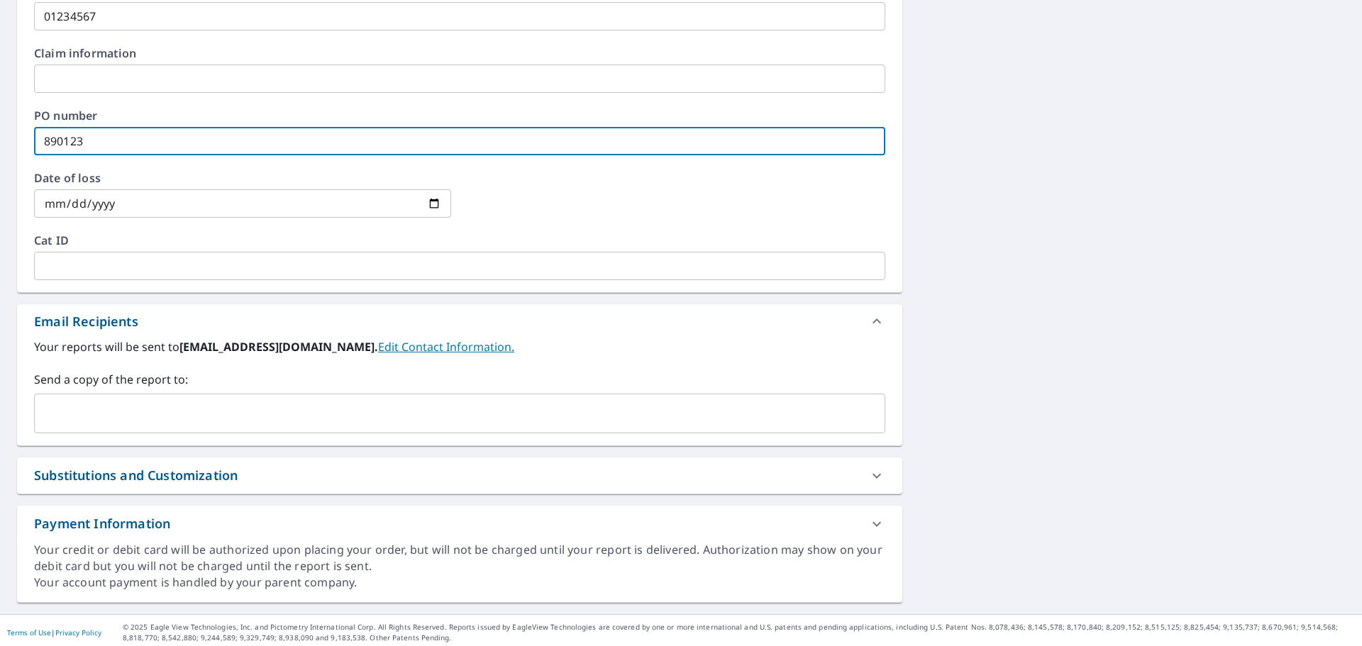
scroll to position [568, 0]
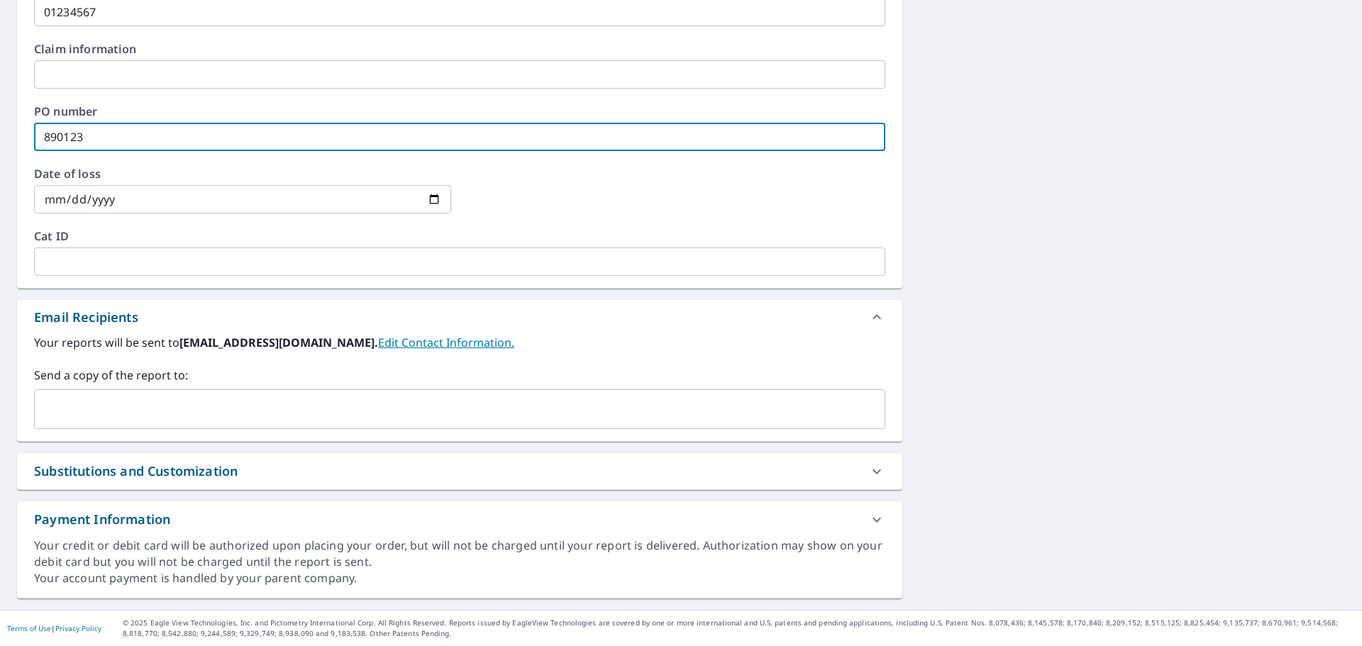
type input "890123"
click at [161, 414] on input "text" at bounding box center [448, 409] width 817 height 27
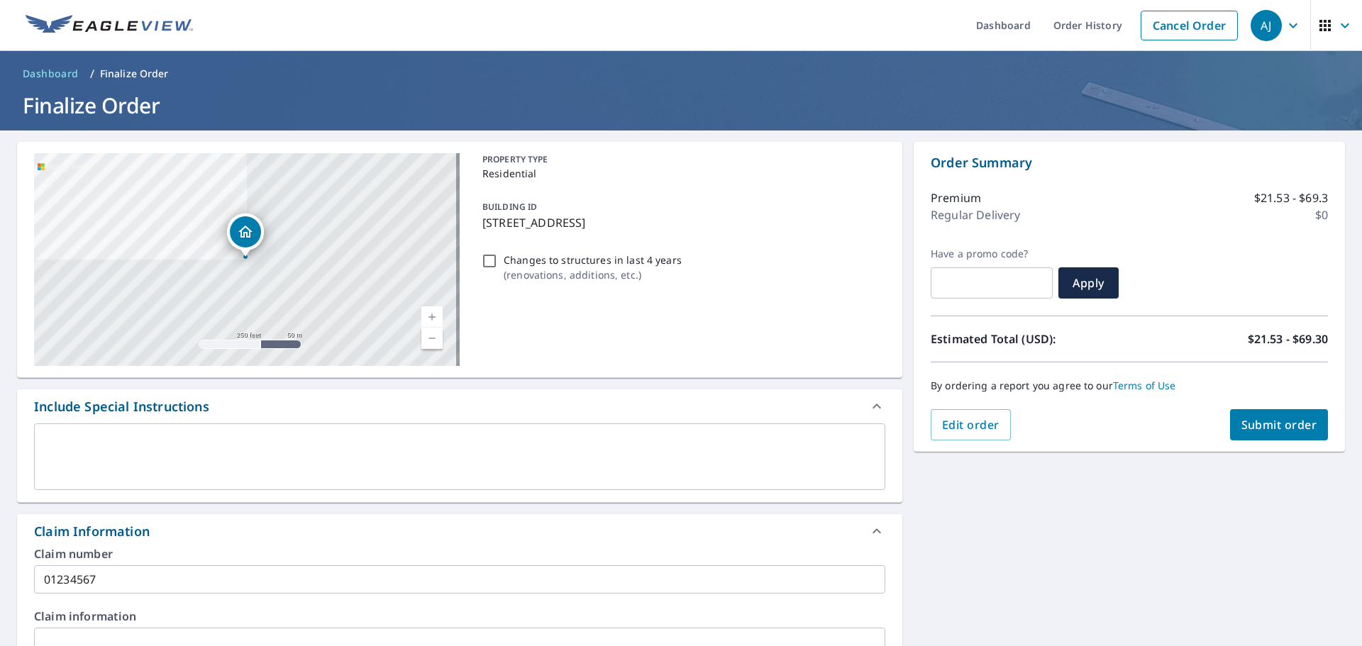
scroll to position [72, 0]
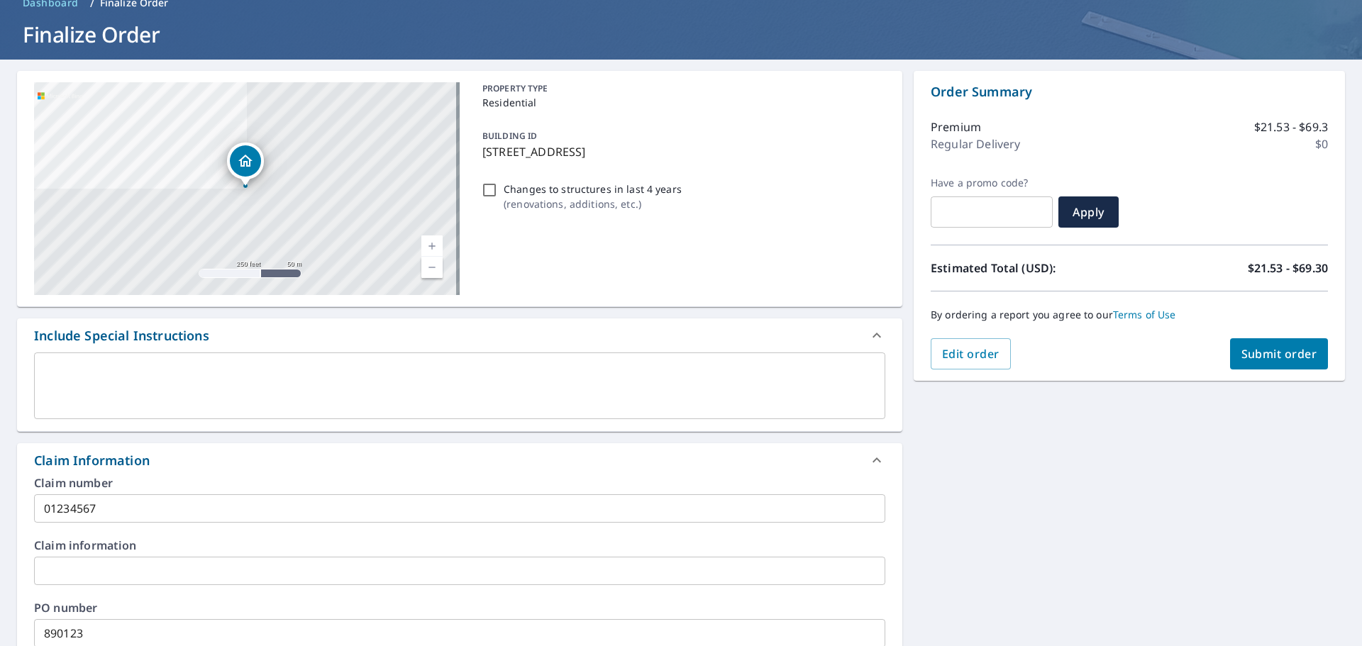
type input "[EMAIL_ADDRESS][DOMAIN_NAME]"
click at [1286, 345] on button "Submit order" at bounding box center [1279, 353] width 99 height 31
checkbox input "true"
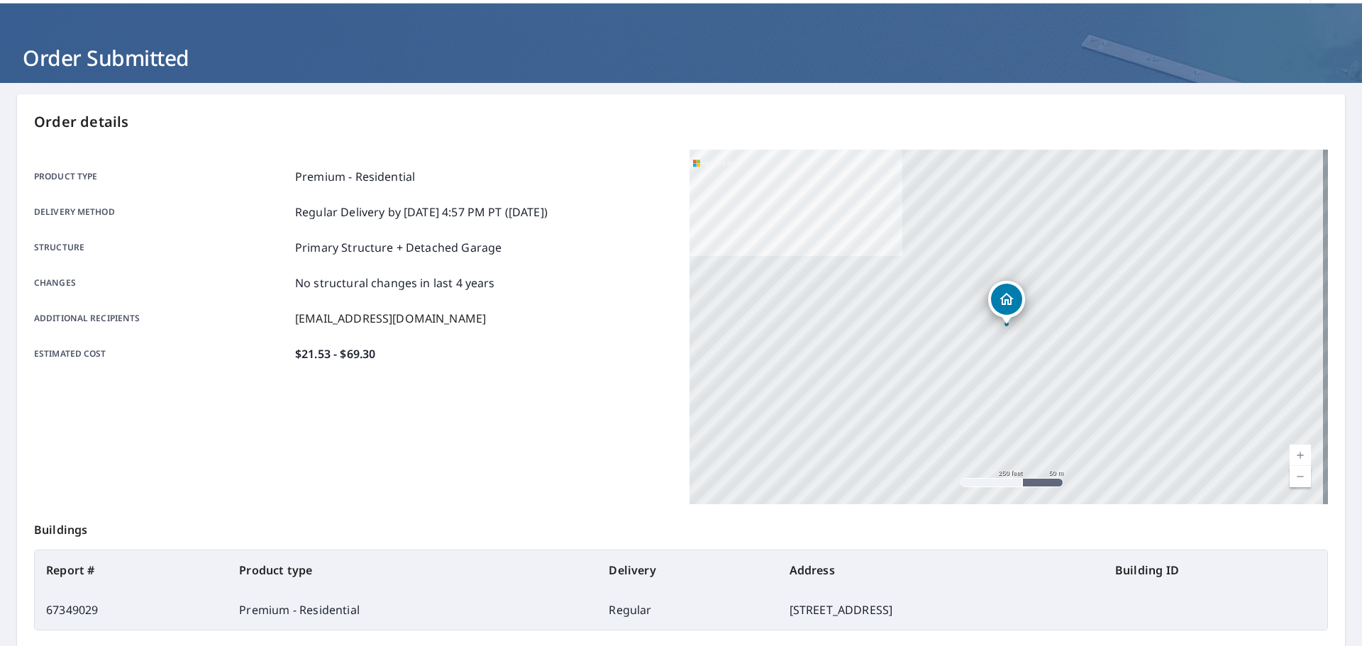
scroll to position [47, 0]
